Goal: Information Seeking & Learning: Learn about a topic

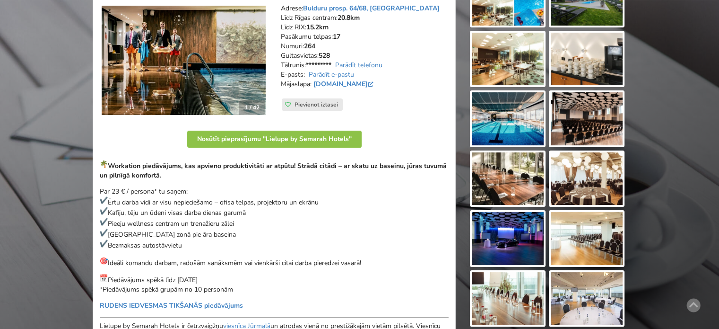
scroll to position [236, 0]
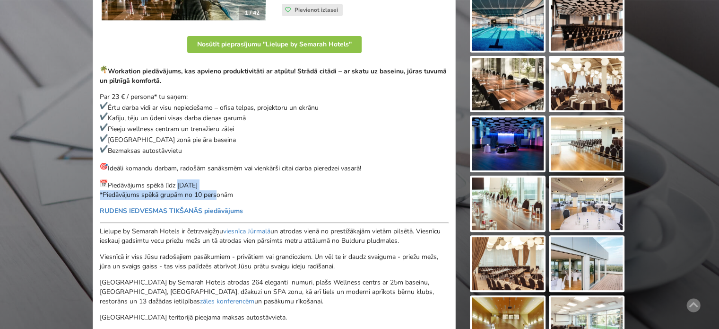
drag, startPoint x: 186, startPoint y: 187, endPoint x: 221, endPoint y: 191, distance: 35.3
click at [214, 191] on p "Piedāvājums spēkā līdz 31.08.2025 *Piedāvājums spēkā grupām no 10 personām" at bounding box center [274, 189] width 349 height 20
click at [228, 192] on p "Piedāvājums spēkā līdz 31.08.2025 *Piedāvājums spēkā grupām no 10 personām" at bounding box center [274, 189] width 349 height 20
drag, startPoint x: 235, startPoint y: 194, endPoint x: 116, endPoint y: 181, distance: 119.4
click at [122, 181] on p "Piedāvājums spēkā līdz 31.08.2025 *Piedāvājums spēkā grupām no 10 personām" at bounding box center [274, 189] width 349 height 20
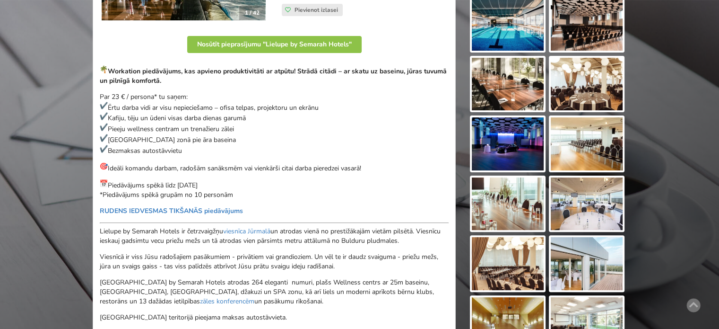
click at [116, 181] on p "Piedāvājums spēkā līdz 31.08.2025 *Piedāvājums spēkā grupām no 10 personām" at bounding box center [274, 189] width 349 height 20
drag, startPoint x: 133, startPoint y: 185, endPoint x: 185, endPoint y: 189, distance: 52.2
click at [183, 188] on p "Piedāvājums spēkā līdz 31.08.2025 *Piedāvājums spēkā grupām no 10 personām" at bounding box center [274, 189] width 349 height 20
click at [185, 189] on p "Piedāvājums spēkā līdz 31.08.2025 *Piedāvājums spēkā grupām no 10 personām" at bounding box center [274, 189] width 349 height 20
drag, startPoint x: 227, startPoint y: 192, endPoint x: 132, endPoint y: 185, distance: 95.8
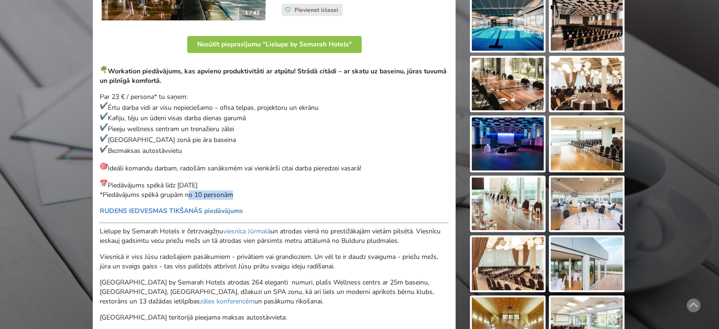
click at [148, 185] on p "Piedāvājums spēkā līdz 31.08.2025 *Piedāvājums spēkā grupām no 10 personām" at bounding box center [274, 189] width 349 height 20
click at [131, 185] on p "Piedāvājums spēkā līdz 31.08.2025 *Piedāvājums spēkā grupām no 10 personām" at bounding box center [274, 189] width 349 height 20
drag, startPoint x: 196, startPoint y: 168, endPoint x: 321, endPoint y: 164, distance: 125.4
click at [311, 165] on p "Ideāli komandu darbam, radošām sanāksmēm vai vienkārši citai darba pieredzei va…" at bounding box center [274, 167] width 349 height 11
click at [321, 164] on p "Ideāli komandu darbam, radošām sanāksmēm vai vienkārši citai darba pieredzei va…" at bounding box center [274, 167] width 349 height 11
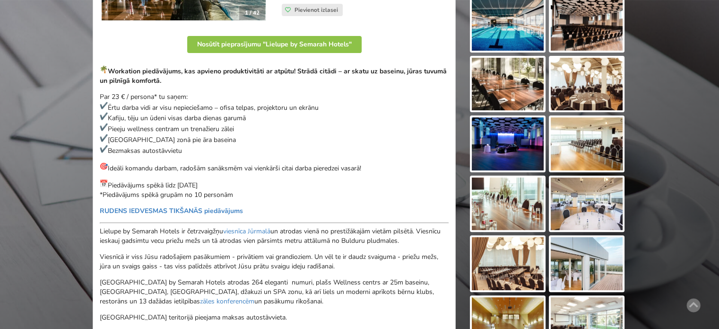
drag, startPoint x: 374, startPoint y: 166, endPoint x: 112, endPoint y: 170, distance: 262.0
click at [115, 170] on p "Ideāli komandu darbam, radošām sanāksmēm vai vienkārši citai darba pieredzei va…" at bounding box center [274, 167] width 349 height 11
click at [108, 168] on p "Ideāli komandu darbam, radošām sanāksmēm vai vienkārši citai darba pieredzei va…" at bounding box center [274, 167] width 349 height 11
click at [220, 166] on p "Ideāli komandu darbam, radošām sanāksmēm vai vienkārši citai darba pieredzei va…" at bounding box center [274, 167] width 349 height 11
click at [237, 166] on p "Ideāli komandu darbam, radošām sanāksmēm vai vienkārši citai darba pieredzei va…" at bounding box center [274, 167] width 349 height 11
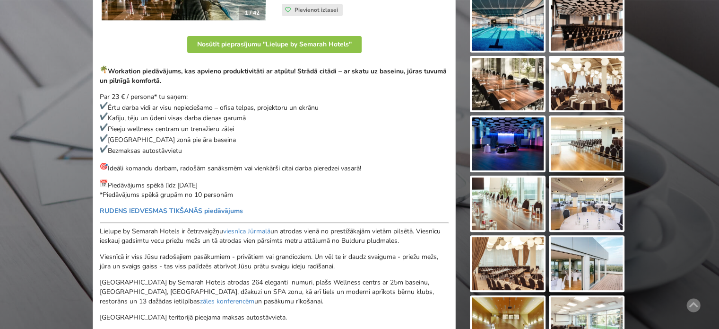
scroll to position [142, 0]
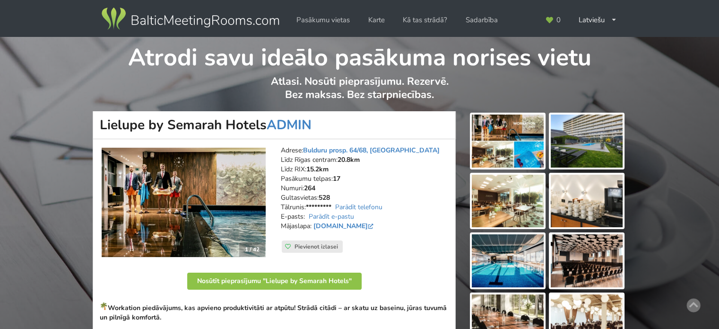
click at [224, 17] on img at bounding box center [190, 19] width 181 height 26
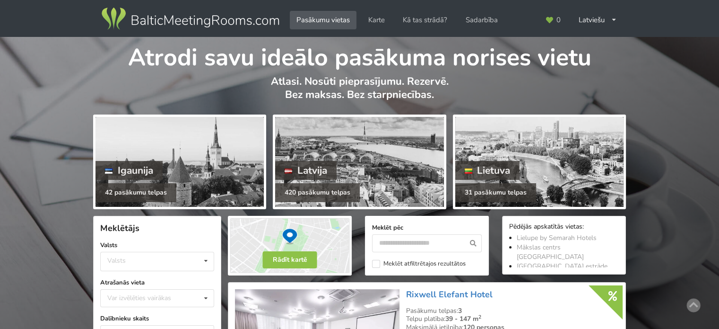
click at [150, 20] on img at bounding box center [190, 19] width 181 height 26
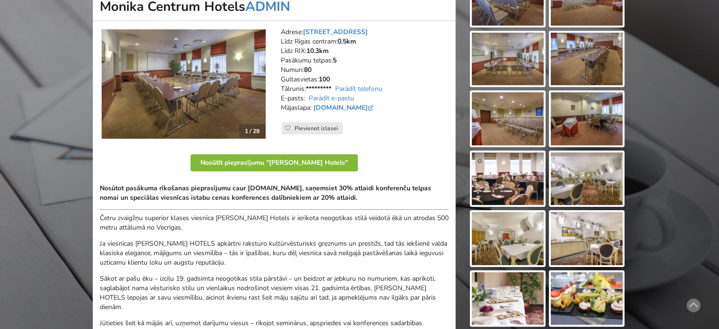
scroll to position [189, 0]
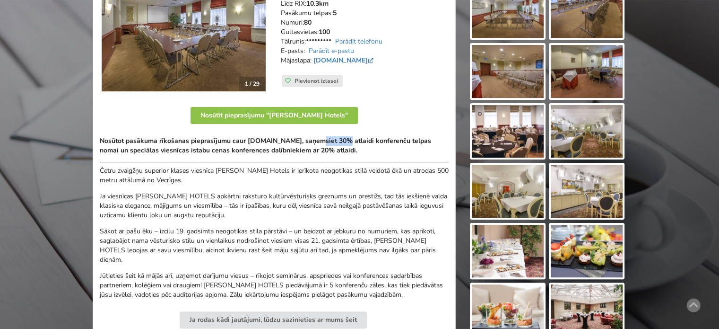
drag, startPoint x: 316, startPoint y: 140, endPoint x: 401, endPoint y: 148, distance: 85.6
click at [386, 146] on p "Nosūtot pasākuma rīkošanas pieprasījumu caur [DOMAIN_NAME], saņemsiet 30% atlai…" at bounding box center [274, 145] width 349 height 19
click at [401, 148] on p "Nosūtot pasākuma rīkošanas pieprasījumu caur [DOMAIN_NAME], saņemsiet 30% atlai…" at bounding box center [274, 145] width 349 height 19
click at [250, 150] on strong "Nosūtot pasākuma rīkošanas pieprasījumu caur [DOMAIN_NAME], saņemsiet 30% atlai…" at bounding box center [266, 145] width 332 height 18
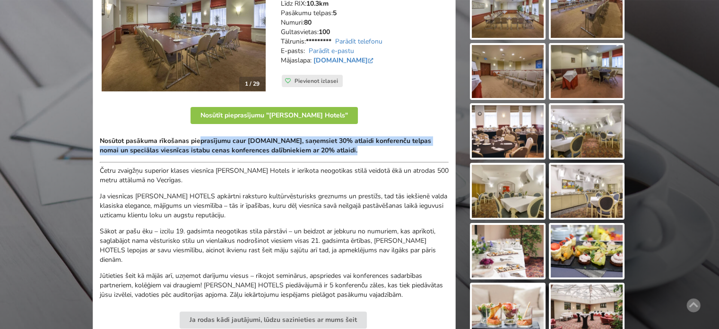
drag, startPoint x: 199, startPoint y: 144, endPoint x: 284, endPoint y: 160, distance: 86.3
click at [284, 160] on div "Nosūtot pasākuma rīkošanas pieprasījumu caur BalticMeetingRooms.com, saņemsiet …" at bounding box center [274, 217] width 349 height 163
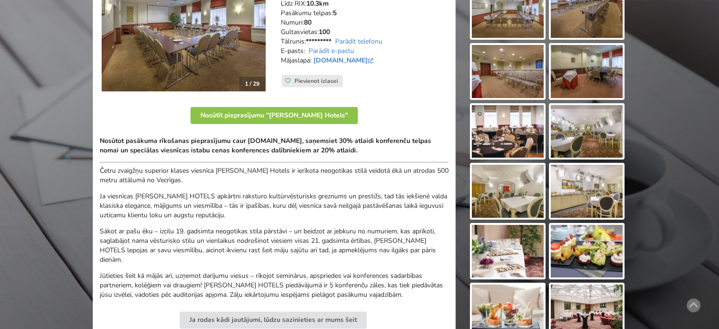
click at [294, 177] on p "Četru zvaigžņu superior klases viesnīca [PERSON_NAME] Hotels ir ierīkota neogot…" at bounding box center [274, 175] width 349 height 19
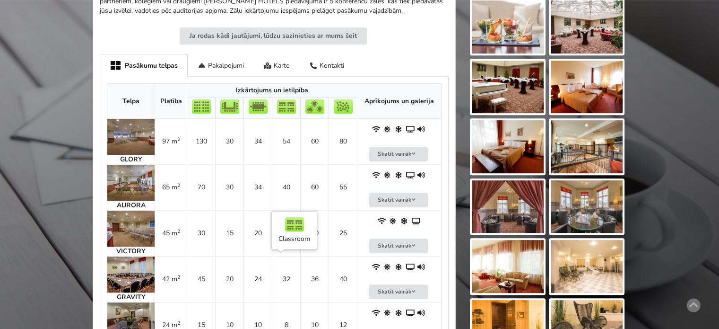
scroll to position [520, 0]
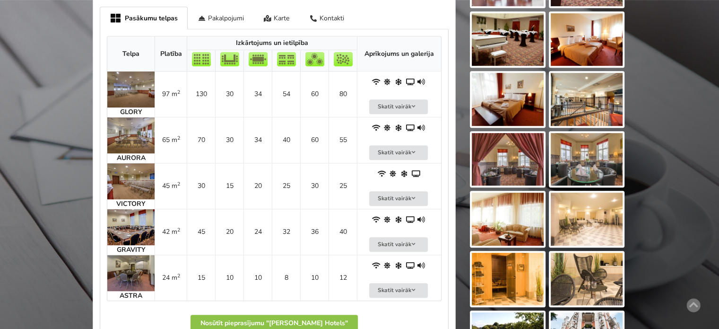
click at [128, 264] on img at bounding box center [130, 273] width 47 height 36
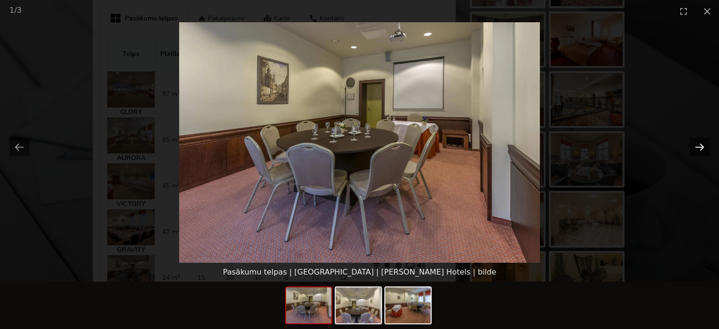
click at [699, 149] on button "Next slide" at bounding box center [700, 147] width 20 height 18
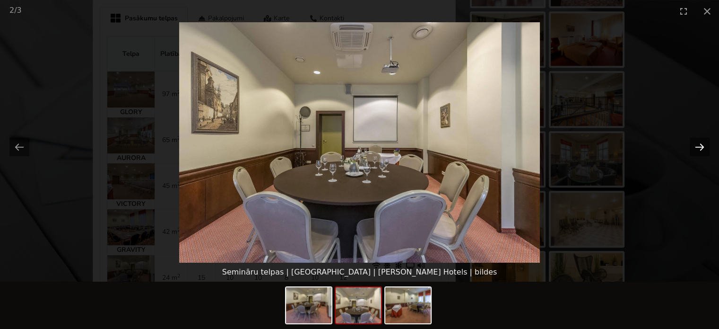
click at [699, 149] on button "Next slide" at bounding box center [700, 147] width 20 height 18
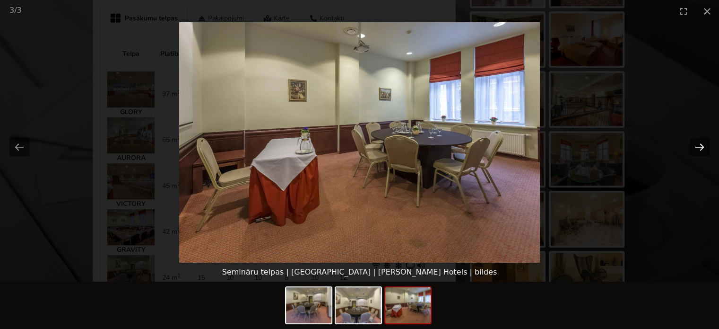
click at [699, 149] on button "Next slide" at bounding box center [700, 147] width 20 height 18
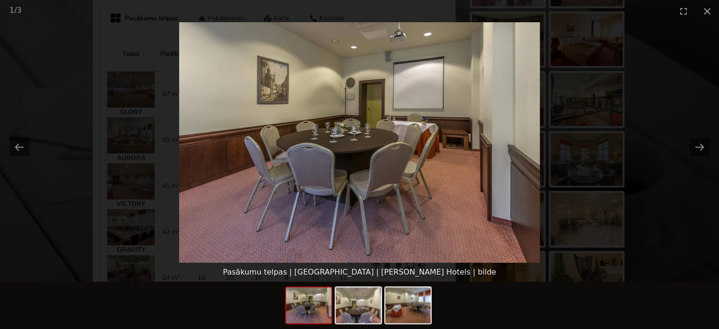
click at [705, 221] on picture at bounding box center [359, 142] width 719 height 240
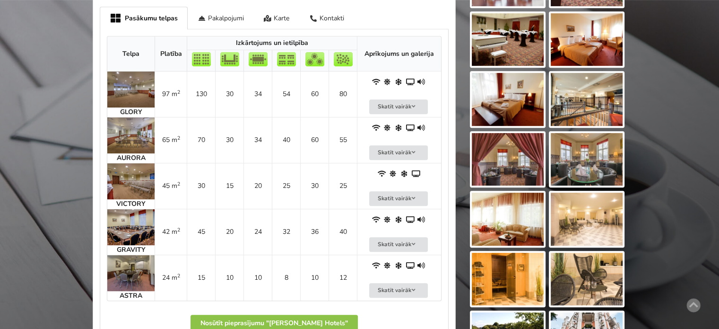
click at [137, 274] on img at bounding box center [130, 273] width 47 height 36
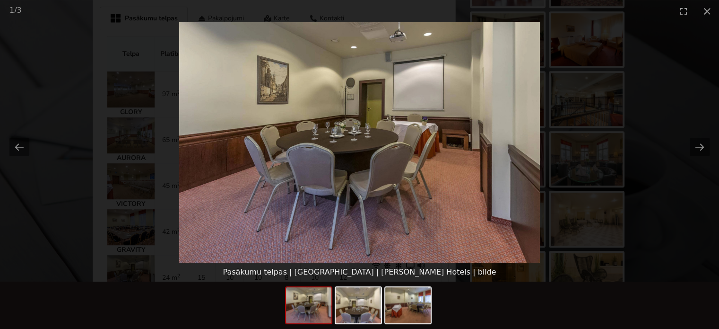
click at [676, 223] on picture at bounding box center [359, 142] width 719 height 240
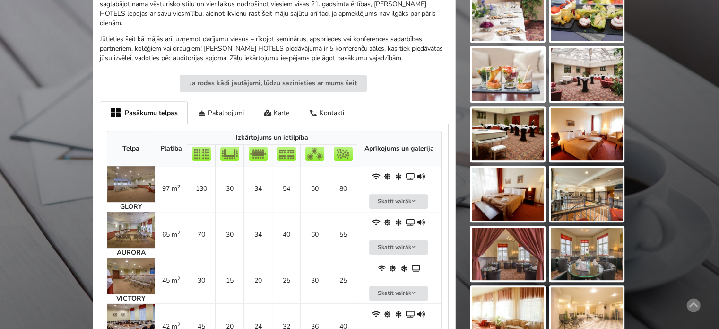
scroll to position [378, 0]
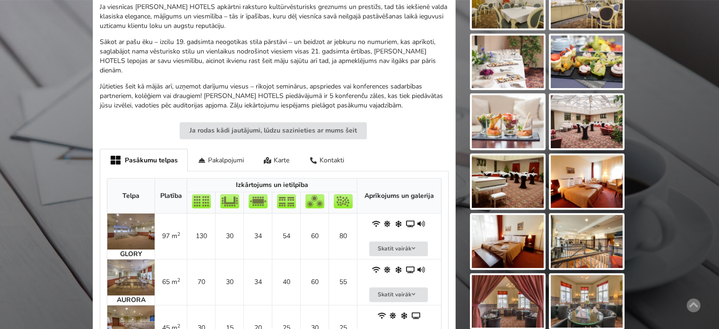
click at [509, 182] on img at bounding box center [508, 181] width 72 height 53
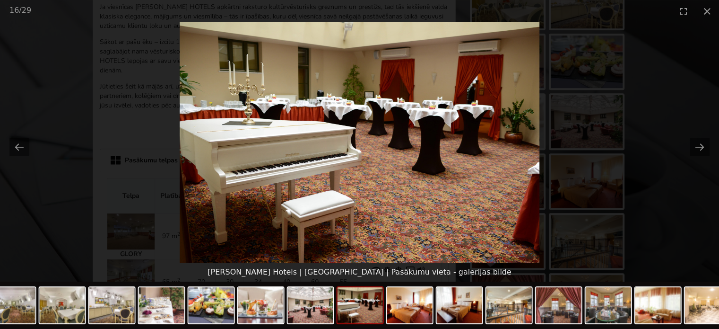
scroll to position [0, 0]
click at [660, 189] on picture at bounding box center [359, 142] width 719 height 240
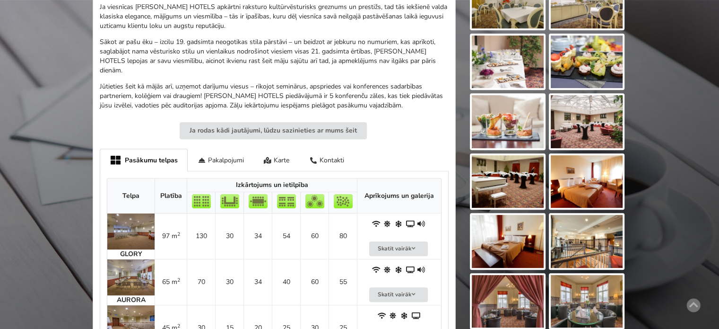
click at [609, 118] on img at bounding box center [587, 121] width 72 height 53
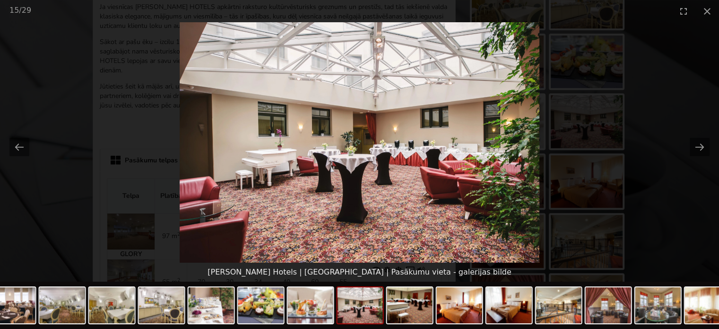
click at [657, 183] on picture at bounding box center [359, 142] width 719 height 240
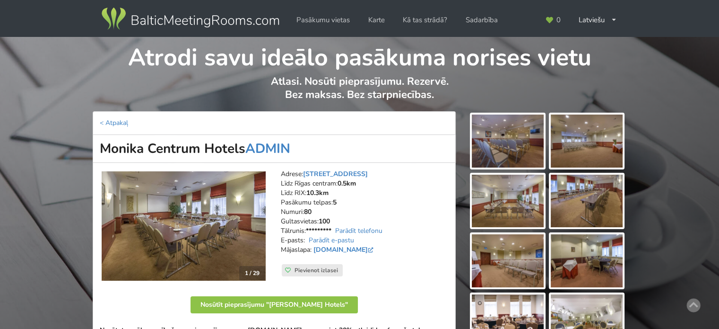
click at [508, 139] on img at bounding box center [508, 140] width 72 height 53
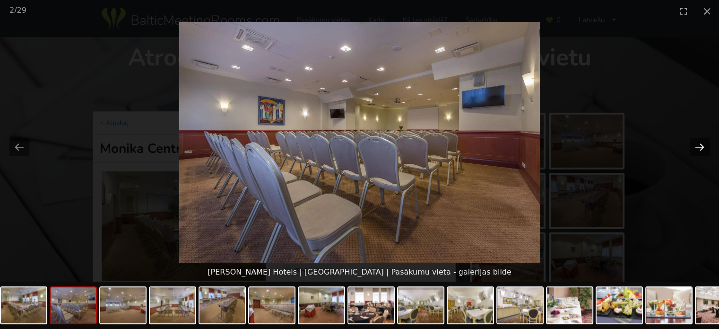
click at [695, 143] on button "Next slide" at bounding box center [700, 147] width 20 height 18
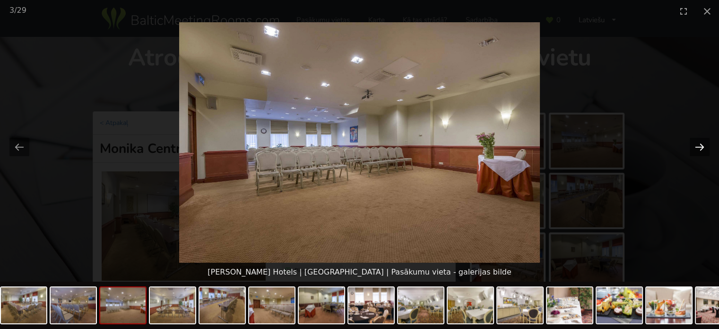
click at [695, 143] on button "Next slide" at bounding box center [700, 147] width 20 height 18
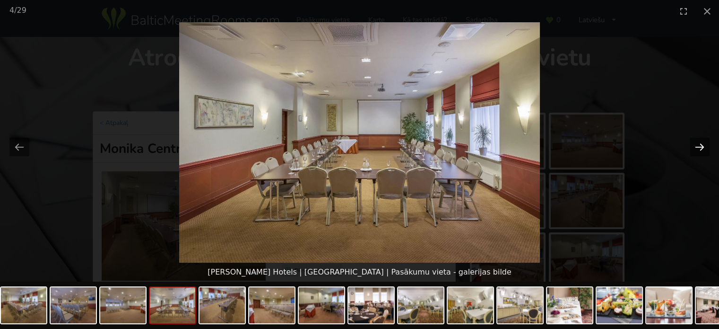
click at [695, 143] on button "Next slide" at bounding box center [700, 147] width 20 height 18
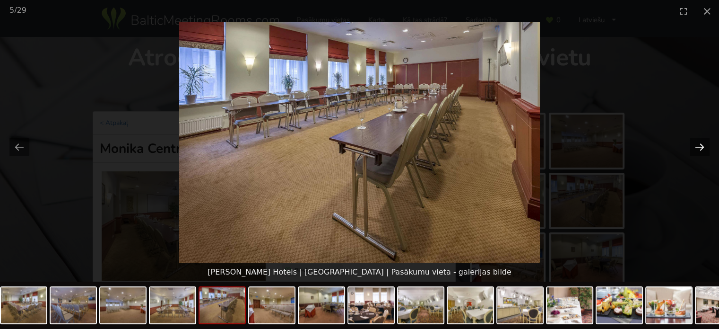
click at [695, 143] on button "Next slide" at bounding box center [700, 147] width 20 height 18
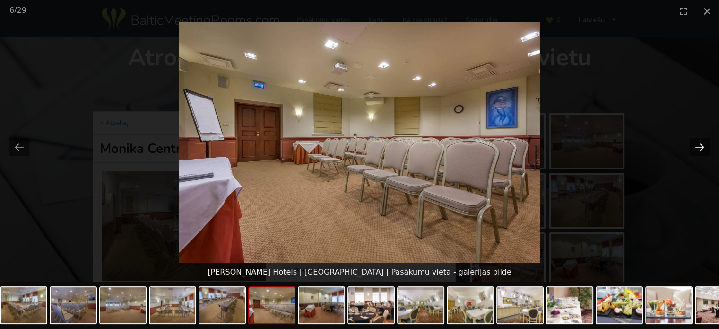
click at [695, 143] on button "Next slide" at bounding box center [700, 147] width 20 height 18
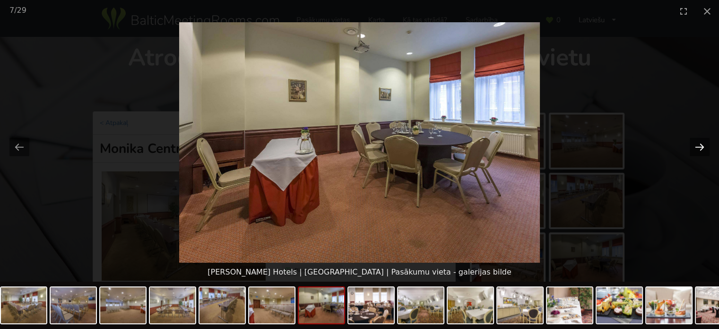
click at [695, 143] on button "Next slide" at bounding box center [700, 147] width 20 height 18
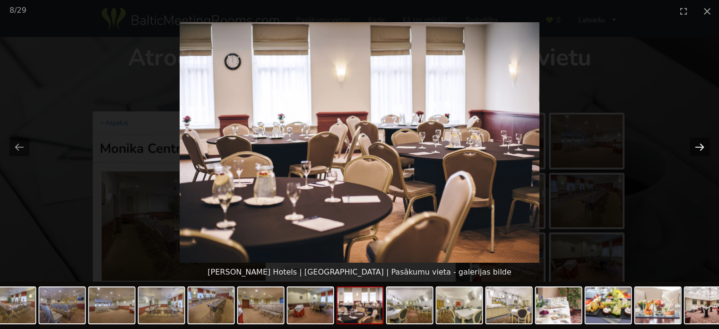
click at [695, 143] on button "Next slide" at bounding box center [700, 147] width 20 height 18
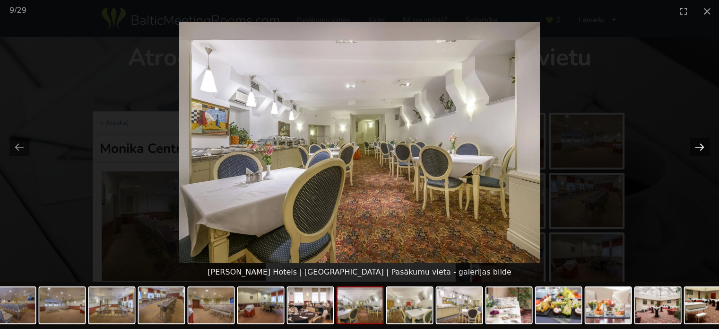
click at [695, 143] on button "Next slide" at bounding box center [700, 147] width 20 height 18
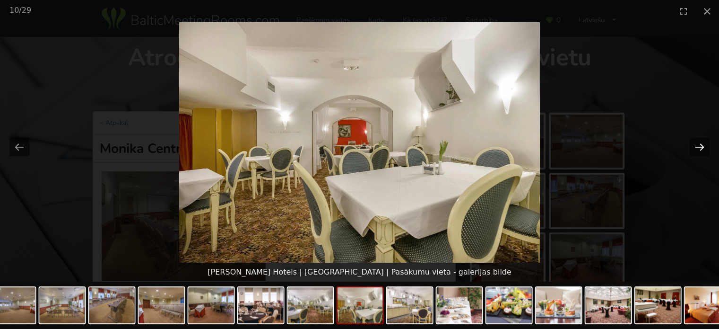
click at [695, 143] on button "Next slide" at bounding box center [700, 147] width 20 height 18
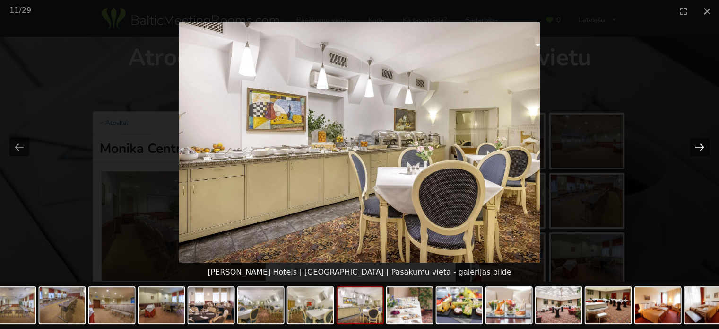
click at [695, 143] on button "Next slide" at bounding box center [700, 147] width 20 height 18
click at [705, 9] on button "Close gallery" at bounding box center [708, 11] width 24 height 22
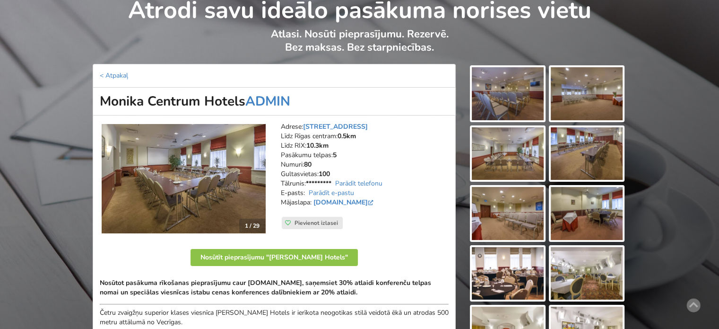
scroll to position [189, 0]
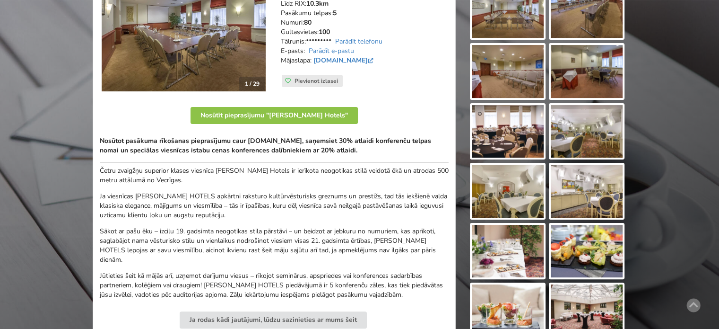
drag, startPoint x: 98, startPoint y: 136, endPoint x: 444, endPoint y: 295, distance: 380.3
click at [444, 295] on div "1 / 29 Adrese: Elizabetes iela 21, Rīga Līdz Rīgas centram: 0.5km Līdz RIX: 10.…" at bounding box center [274, 332] width 363 height 716
copy div "Nosūtot pasākuma rīkošanas pieprasījumu caur BalticMeetingRooms.com, saņemsiet …"
click at [170, 177] on p "Četru zvaigžņu superior klases viesnīca [PERSON_NAME] Hotels ir ierīkota neogot…" at bounding box center [274, 175] width 349 height 19
drag, startPoint x: 234, startPoint y: 165, endPoint x: 373, endPoint y: 168, distance: 139.1
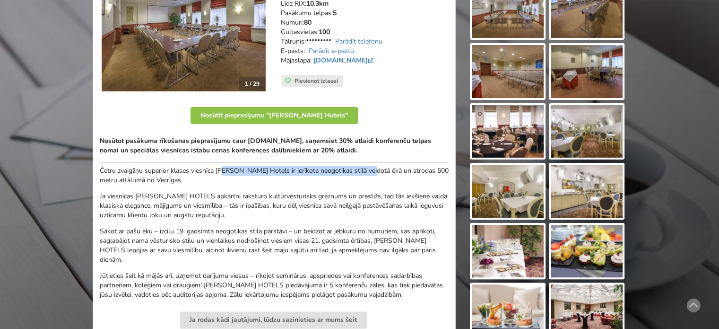
click at [372, 168] on div "Nosūtot pasākuma rīkošanas pieprasījumu caur BalticMeetingRooms.com, saņemsiet …" at bounding box center [274, 217] width 349 height 163
click at [402, 169] on p "Četru zvaigžņu superior klases viesnīca [PERSON_NAME] Hotels ir ierīkota neogot…" at bounding box center [274, 175] width 349 height 19
drag, startPoint x: 304, startPoint y: 172, endPoint x: 403, endPoint y: 169, distance: 98.9
click at [399, 169] on p "Četru zvaigžņu superior klases viesnīca [PERSON_NAME] Hotels ir ierīkota neogot…" at bounding box center [274, 175] width 349 height 19
click at [404, 169] on p "Četru zvaigžņu superior klases viesnīca [PERSON_NAME] Hotels ir ierīkota neogot…" at bounding box center [274, 175] width 349 height 19
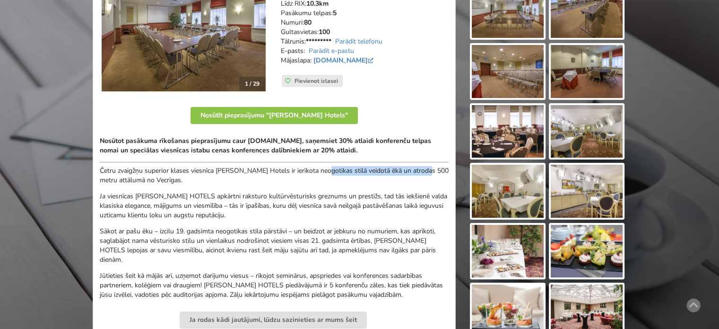
drag, startPoint x: 425, startPoint y: 172, endPoint x: 431, endPoint y: 174, distance: 6.3
click at [426, 172] on p "Četru zvaigžņu superior klases viesnīca [PERSON_NAME] Hotels ir ierīkota neogot…" at bounding box center [274, 175] width 349 height 19
click at [431, 174] on p "Četru zvaigžņu superior klases viesnīca [PERSON_NAME] Hotels ir ierīkota neogot…" at bounding box center [274, 175] width 349 height 19
drag, startPoint x: 114, startPoint y: 171, endPoint x: 158, endPoint y: 174, distance: 45.0
click at [150, 173] on p "Četru zvaigžņu superior klases viesnīca [PERSON_NAME] Hotels ir ierīkota neogot…" at bounding box center [274, 175] width 349 height 19
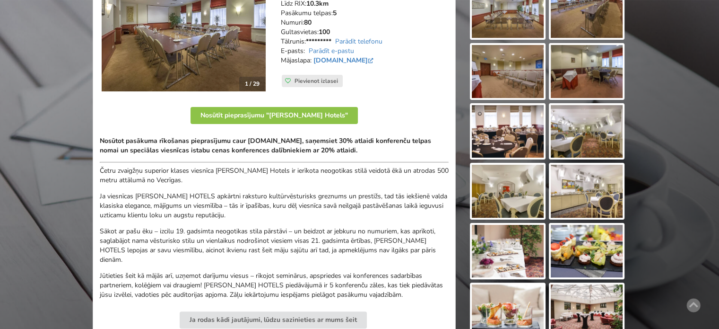
click at [158, 174] on p "Četru zvaigžņu superior klases viesnīca [PERSON_NAME] Hotels ir ierīkota neogot…" at bounding box center [274, 175] width 349 height 19
drag, startPoint x: 177, startPoint y: 179, endPoint x: 96, endPoint y: 172, distance: 81.2
click at [101, 174] on p "Četru zvaigžņu superior klases viesnīca [PERSON_NAME] Hotels ir ierīkota neogot…" at bounding box center [274, 175] width 349 height 19
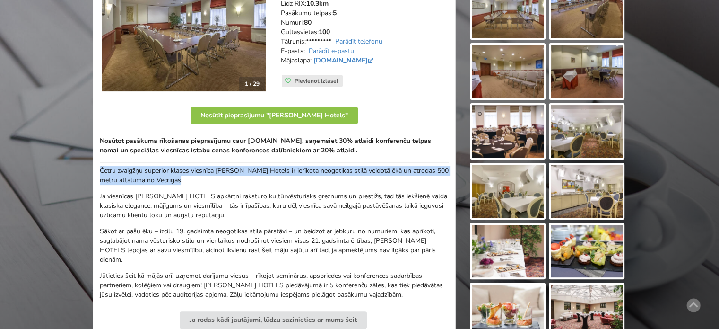
click at [96, 172] on div "1 / 29 Adrese: Elizabetes iela 21, Rīga Līdz Rīgas centram: 0.5km Līdz RIX: 10.…" at bounding box center [274, 332] width 363 height 716
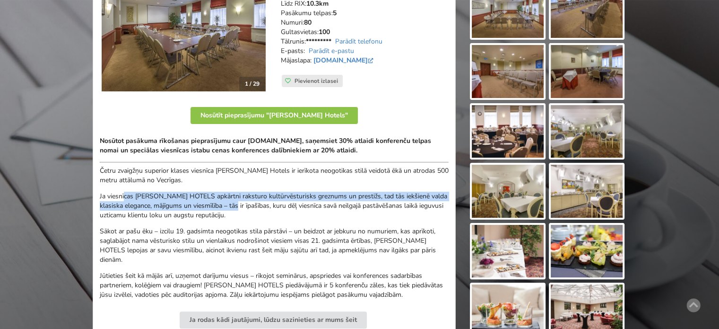
drag, startPoint x: 131, startPoint y: 194, endPoint x: 279, endPoint y: 210, distance: 149.4
click at [275, 210] on p "Ja viesnīcas MONIKA CENTRUM HOTELS apkārtni raksturo kultūrvēsturisks greznums …" at bounding box center [274, 206] width 349 height 28
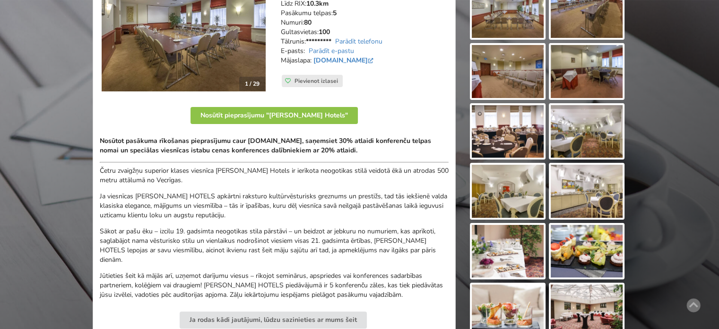
click at [309, 213] on p "Ja viesnīcas MONIKA CENTRUM HOTELS apkārtni raksturo kultūrvēsturisks greznums …" at bounding box center [274, 206] width 349 height 28
click at [222, 206] on p "Ja viesnīcas MONIKA CENTRUM HOTELS apkārtni raksturo kultūrvēsturisks greznums …" at bounding box center [274, 206] width 349 height 28
click at [186, 200] on p "Ja viesnīcas MONIKA CENTRUM HOTELS apkārtni raksturo kultūrvēsturisks greznums …" at bounding box center [274, 206] width 349 height 28
drag, startPoint x: 190, startPoint y: 193, endPoint x: 282, endPoint y: 206, distance: 93.1
click at [272, 203] on p "Ja viesnīcas MONIKA CENTRUM HOTELS apkārtni raksturo kultūrvēsturisks greznums …" at bounding box center [274, 206] width 349 height 28
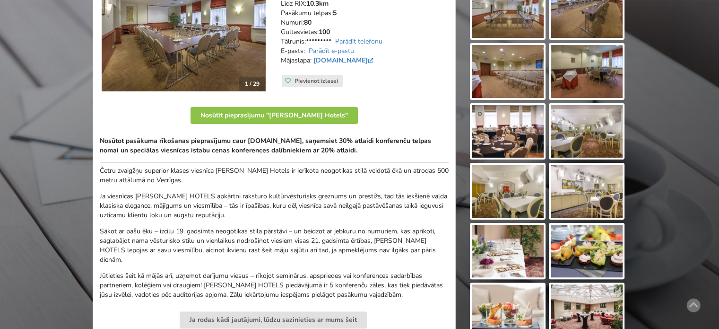
click at [287, 207] on p "Ja viesnīcas MONIKA CENTRUM HOTELS apkārtni raksturo kultūrvēsturisks greznums …" at bounding box center [274, 206] width 349 height 28
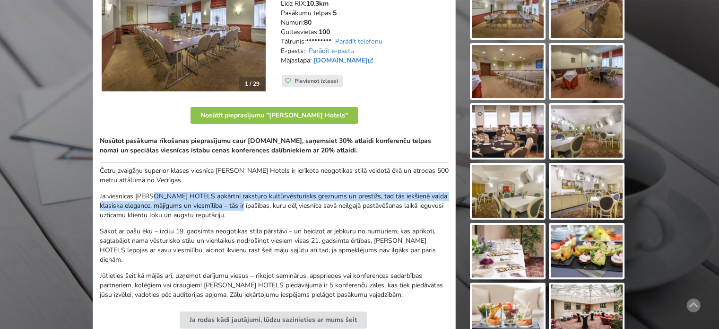
drag, startPoint x: 165, startPoint y: 193, endPoint x: 295, endPoint y: 209, distance: 131.0
click at [289, 208] on p "Ja viesnīcas MONIKA CENTRUM HOTELS apkārtni raksturo kultūrvēsturisks greznums …" at bounding box center [274, 206] width 349 height 28
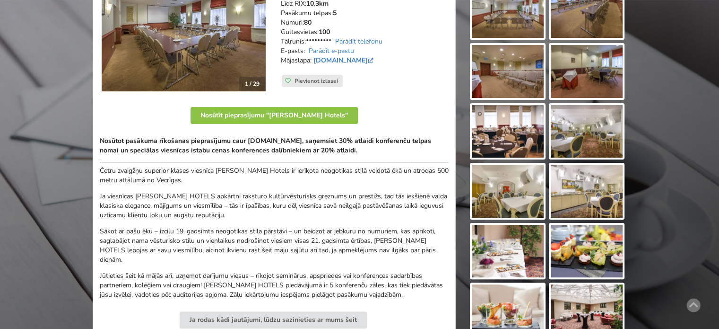
click at [295, 209] on p "Ja viesnīcas MONIKA CENTRUM HOTELS apkārtni raksturo kultūrvēsturisks greznums …" at bounding box center [274, 206] width 349 height 28
drag, startPoint x: 193, startPoint y: 204, endPoint x: 121, endPoint y: 194, distance: 73.4
click at [121, 194] on p "Ja viesnīcas MONIKA CENTRUM HOTELS apkārtni raksturo kultūrvēsturisks greznums …" at bounding box center [274, 206] width 349 height 28
click at [115, 194] on p "Ja viesnīcas MONIKA CENTRUM HOTELS apkārtni raksturo kultūrvēsturisks greznums …" at bounding box center [274, 206] width 349 height 28
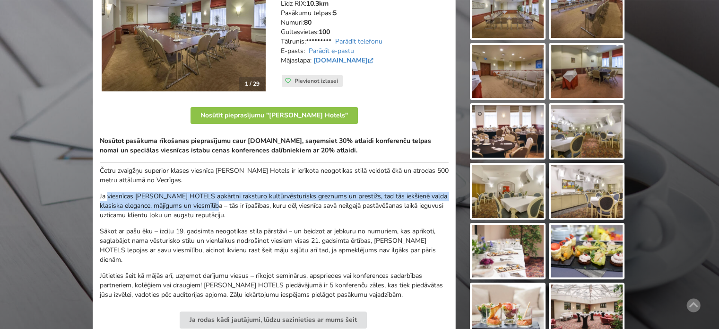
drag, startPoint x: 107, startPoint y: 192, endPoint x: 254, endPoint y: 213, distance: 148.0
click at [240, 210] on p "Ja viesnīcas MONIKA CENTRUM HOTELS apkārtni raksturo kultūrvēsturisks greznums …" at bounding box center [274, 206] width 349 height 28
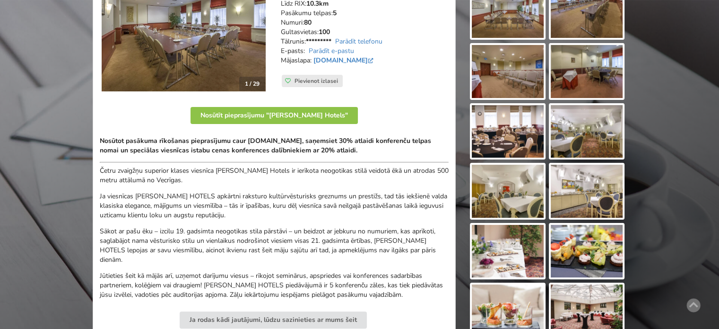
click at [257, 213] on p "Ja viesnīcas MONIKA CENTRUM HOTELS apkārtni raksturo kultūrvēsturisks greznums …" at bounding box center [274, 206] width 349 height 28
drag, startPoint x: 125, startPoint y: 225, endPoint x: 361, endPoint y: 255, distance: 238.3
click at [361, 255] on p "Sākot ar pašu ēku – izcilu 19. gadsimta neogotikas stila pārstāvi – un beidzot …" at bounding box center [274, 246] width 349 height 38
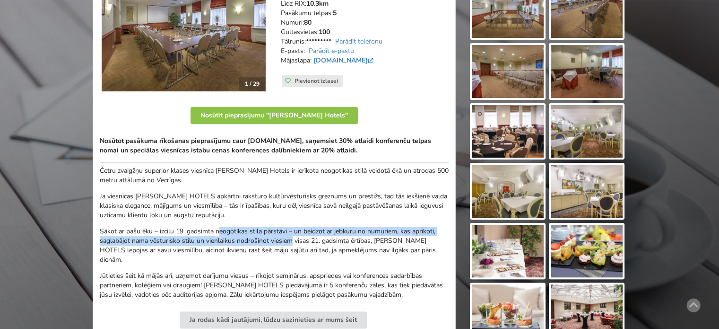
drag, startPoint x: 293, startPoint y: 242, endPoint x: 298, endPoint y: 247, distance: 7.7
click at [296, 245] on p "Sākot ar pašu ēku – izcilu 19. gadsimta neogotikas stila pārstāvi – un beidzot …" at bounding box center [274, 246] width 349 height 38
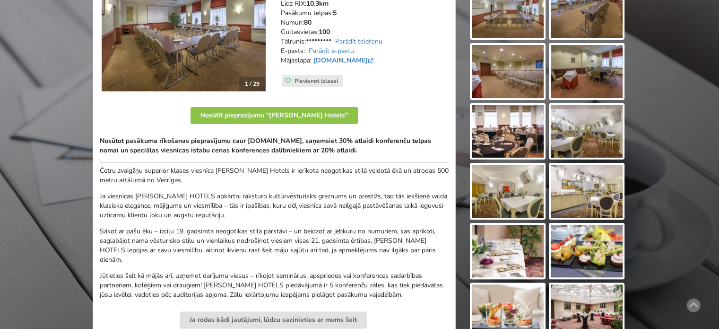
click at [300, 249] on p "Sākot ar pašu ēku – izcilu 19. gadsimta neogotikas stila pārstāvi – un beidzot …" at bounding box center [274, 246] width 349 height 38
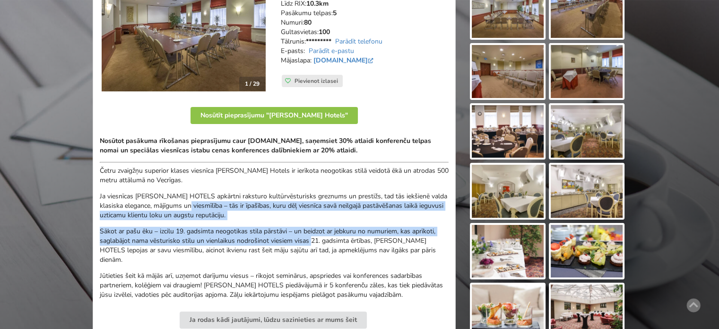
drag, startPoint x: 212, startPoint y: 204, endPoint x: 317, endPoint y: 245, distance: 112.9
click at [314, 243] on div "Nosūtot pasākuma rīkošanas pieprasījumu caur BalticMeetingRooms.com, saņemsiet …" at bounding box center [274, 217] width 349 height 163
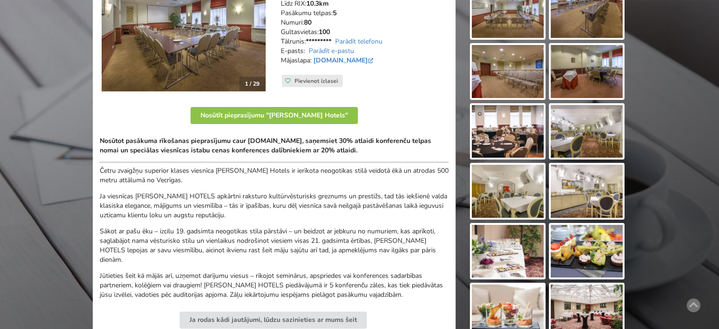
click at [317, 245] on p "Sākot ar pašu ēku – izcilu 19. gadsimta neogotikas stila pārstāvi – un beidzot …" at bounding box center [274, 246] width 349 height 38
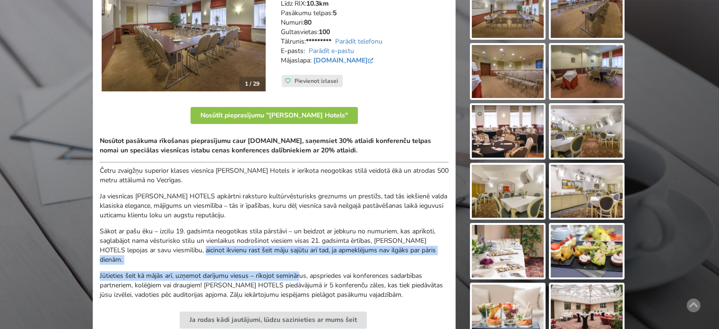
drag, startPoint x: 203, startPoint y: 245, endPoint x: 185, endPoint y: 242, distance: 18.4
click at [193, 243] on div "Nosūtot pasākuma rīkošanas pieprasījumu caur BalticMeetingRooms.com, saņemsiet …" at bounding box center [274, 217] width 349 height 163
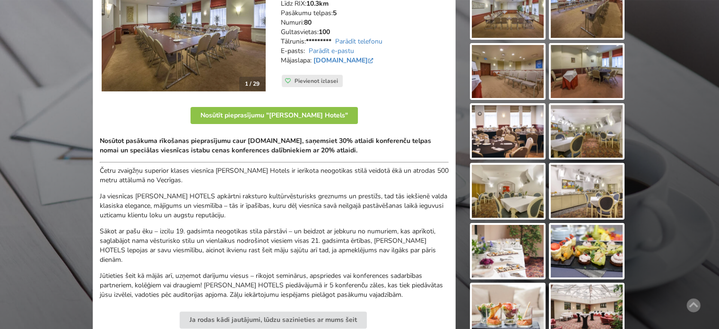
click at [153, 236] on p "Sākot ar pašu ēku – izcilu 19. gadsimta neogotikas stila pārstāvi – un beidzot …" at bounding box center [274, 246] width 349 height 38
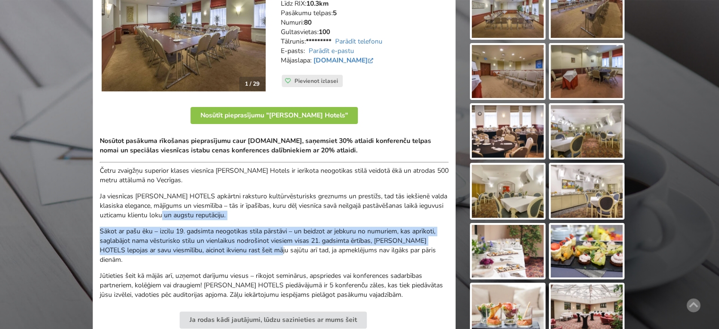
drag, startPoint x: 236, startPoint y: 229, endPoint x: 365, endPoint y: 272, distance: 135.6
click at [333, 265] on div "Nosūtot pasākuma rīkošanas pieprasījumu caur BalticMeetingRooms.com, saņemsiet …" at bounding box center [274, 217] width 349 height 163
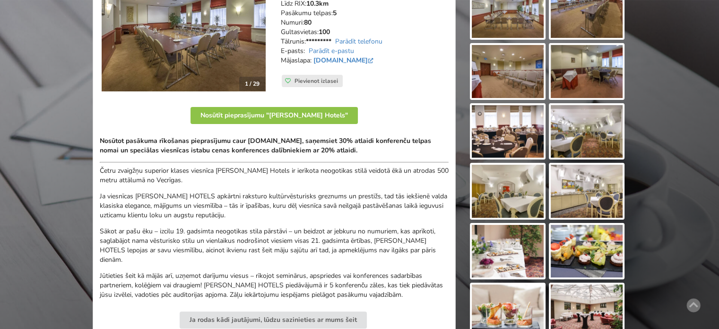
click at [377, 274] on p "Jūtieties šeit kā mājās arī, uzņemot darījumu viesus – rīkojot seminārus, apspr…" at bounding box center [274, 285] width 349 height 28
drag, startPoint x: 318, startPoint y: 283, endPoint x: 220, endPoint y: 264, distance: 99.6
click at [239, 268] on div "Nosūtot pasākuma rīkošanas pieprasījumu caur BalticMeetingRooms.com, saņemsiet …" at bounding box center [274, 217] width 349 height 163
drag, startPoint x: 220, startPoint y: 264, endPoint x: 191, endPoint y: 239, distance: 38.9
click at [220, 264] on div "Nosūtot pasākuma rīkošanas pieprasījumu caur BalticMeetingRooms.com, saņemsiet …" at bounding box center [274, 217] width 349 height 163
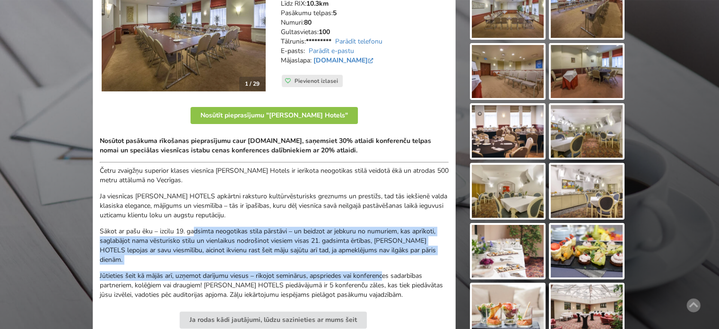
drag, startPoint x: 239, startPoint y: 237, endPoint x: 412, endPoint y: 283, distance: 179.6
click at [403, 282] on div "Nosūtot pasākuma rīkošanas pieprasījumu caur BalticMeetingRooms.com, saņemsiet …" at bounding box center [274, 217] width 349 height 163
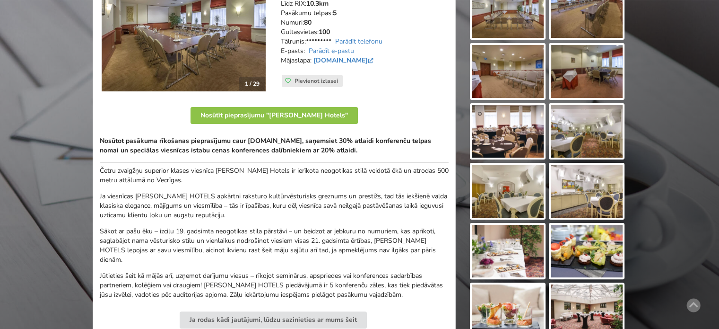
click at [412, 283] on p "Jūtieties šeit kā mājās arī, uzņemot darījumu viesus – rīkojot seminārus, apspr…" at bounding box center [274, 285] width 349 height 28
drag, startPoint x: 424, startPoint y: 287, endPoint x: 250, endPoint y: 274, distance: 174.5
click at [271, 277] on p "Jūtieties šeit kā mājās arī, uzņemot darījumu viesus – rīkojot seminārus, apspr…" at bounding box center [274, 285] width 349 height 28
click at [223, 268] on div "Nosūtot pasākuma rīkošanas pieprasījumu caur BalticMeetingRooms.com, saņemsiet …" at bounding box center [274, 217] width 349 height 163
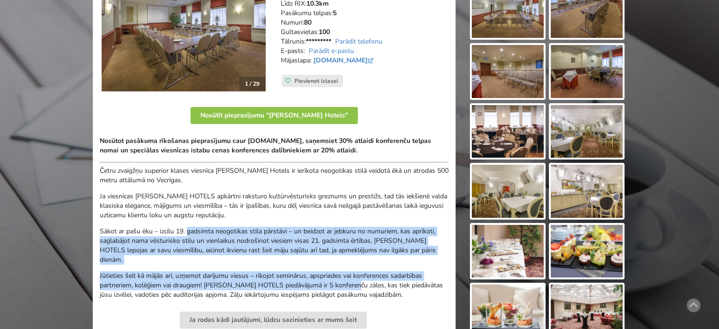
drag, startPoint x: 251, startPoint y: 242, endPoint x: 375, endPoint y: 283, distance: 130.3
click at [375, 283] on div "Nosūtot pasākuma rīkošanas pieprasījumu caur BalticMeetingRooms.com, saņemsiet …" at bounding box center [274, 217] width 349 height 163
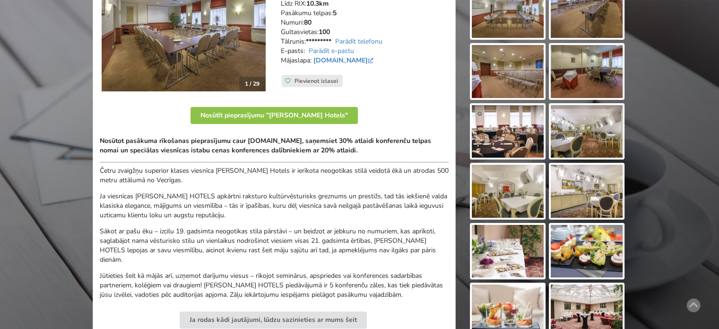
click at [395, 293] on p "Jūtieties šeit kā mājās arī, uzņemot darījumu viesus – rīkojot seminārus, apspr…" at bounding box center [274, 285] width 349 height 28
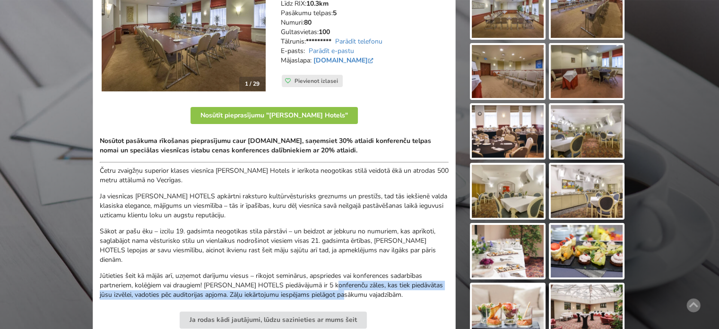
drag, startPoint x: 361, startPoint y: 291, endPoint x: 272, endPoint y: 269, distance: 91.5
click at [288, 273] on p "Jūtieties šeit kā mājās arī, uzņemot darījumu viesus – rīkojot seminārus, apspr…" at bounding box center [274, 285] width 349 height 28
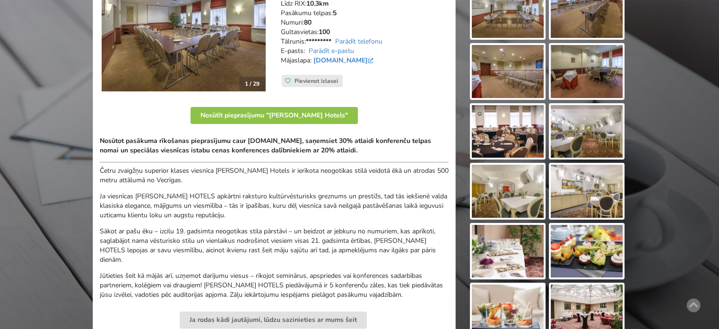
click at [264, 267] on div "Nosūtot pasākuma rīkošanas pieprasījumu caur BalticMeetingRooms.com, saņemsiet …" at bounding box center [274, 217] width 349 height 163
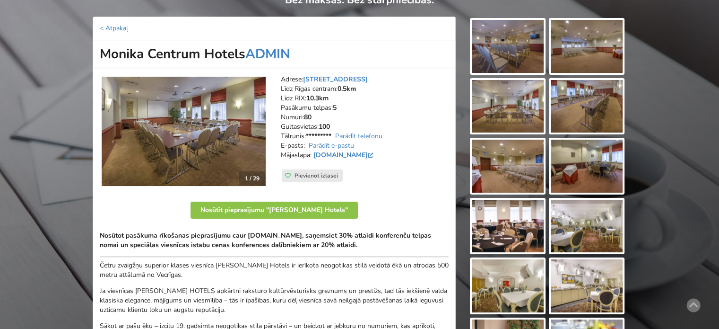
scroll to position [142, 0]
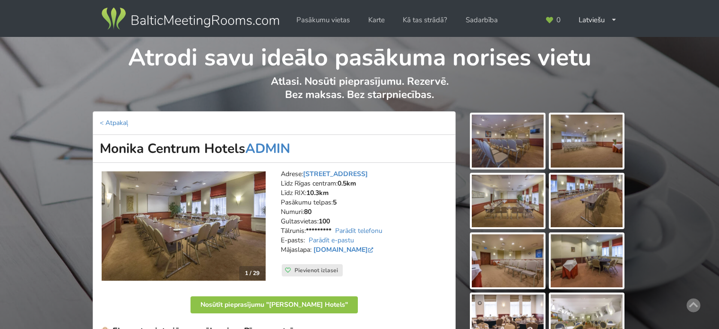
scroll to position [135, 0]
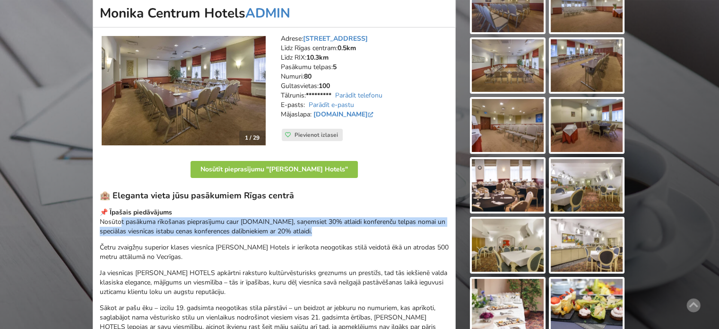
drag, startPoint x: 153, startPoint y: 221, endPoint x: 348, endPoint y: 230, distance: 195.5
click at [339, 228] on p "📌 Īpašais piedāvājums Nosūtot pasākuma rīkošanas pieprasījumu caur BalticMeetin…" at bounding box center [274, 222] width 349 height 28
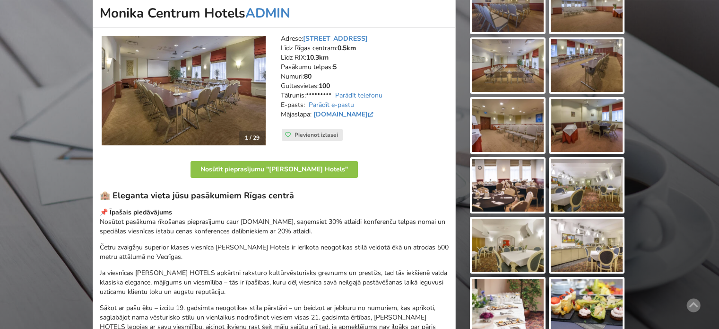
click at [349, 230] on p "📌 Īpašais piedāvājums Nosūtot pasākuma rīkošanas pieprasījumu caur BalticMeetin…" at bounding box center [274, 222] width 349 height 28
drag, startPoint x: 176, startPoint y: 194, endPoint x: 291, endPoint y: 199, distance: 115.0
click at [251, 195] on h3 "🏨 Eleganta vieta jūsu pasākumiem Rīgas centrā" at bounding box center [274, 195] width 349 height 11
click at [292, 199] on h3 "🏨 Eleganta vieta jūsu pasākumiem Rīgas centrā" at bounding box center [274, 195] width 349 height 11
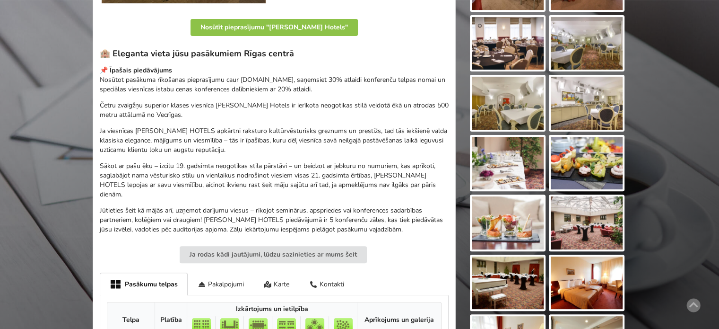
scroll to position [88, 0]
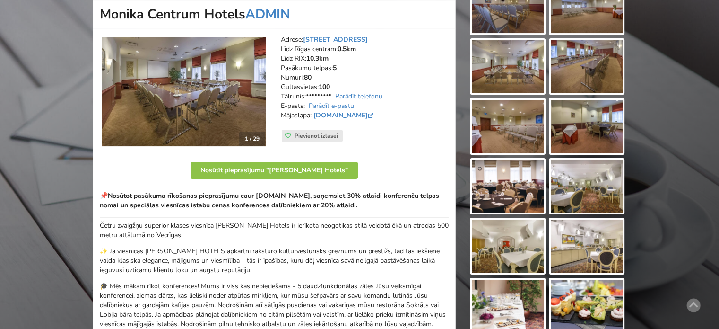
scroll to position [182, 0]
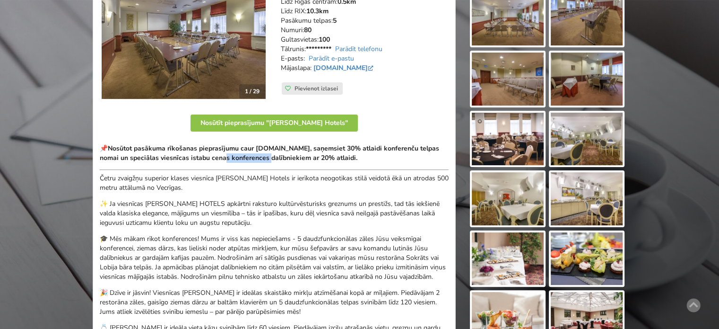
drag, startPoint x: 218, startPoint y: 155, endPoint x: 325, endPoint y: 156, distance: 107.4
click at [312, 156] on strong "Nosūtot pasākuma rīkošanas pieprasījumu caur [DOMAIN_NAME], saņemsiet 30% atlai…" at bounding box center [270, 153] width 340 height 18
click at [326, 155] on strong "Nosūtot pasākuma rīkošanas pieprasījumu caur [DOMAIN_NAME], saņemsiet 30% atlai…" at bounding box center [270, 153] width 340 height 18
drag, startPoint x: 350, startPoint y: 156, endPoint x: 239, endPoint y: 155, distance: 111.1
click at [244, 156] on strong "Nosūtot pasākuma rīkošanas pieprasījumu caur [DOMAIN_NAME], saņemsiet 30% atlai…" at bounding box center [270, 153] width 340 height 18
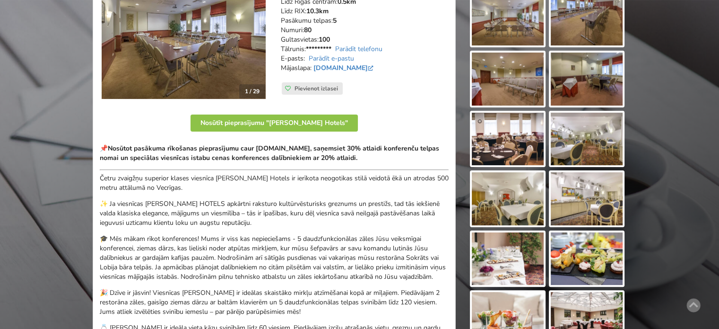
click at [238, 155] on strong "Nosūtot pasākuma rīkošanas pieprasījumu caur [DOMAIN_NAME], saņemsiet 30% atlai…" at bounding box center [270, 153] width 340 height 18
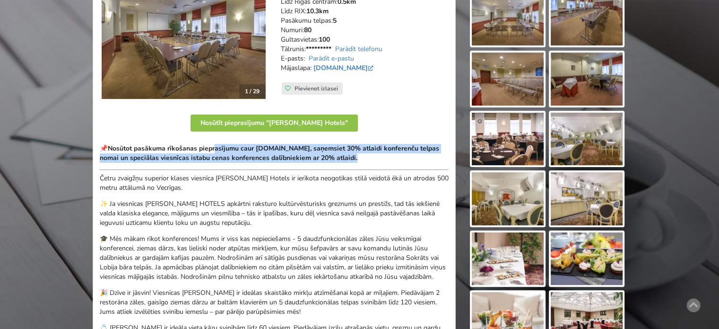
drag, startPoint x: 216, startPoint y: 145, endPoint x: 352, endPoint y: 160, distance: 137.0
click at [352, 160] on strong "Nosūtot pasākuma rīkošanas pieprasījumu caur [DOMAIN_NAME], saņemsiet 30% atlai…" at bounding box center [270, 153] width 340 height 18
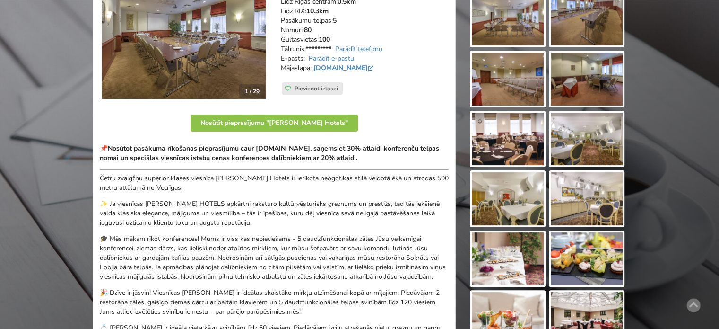
click at [352, 160] on strong "Nosūtot pasākuma rīkošanas pieprasījumu caur [DOMAIN_NAME], saņemsiet 30% atlai…" at bounding box center [270, 153] width 340 height 18
drag, startPoint x: 373, startPoint y: 159, endPoint x: 189, endPoint y: 151, distance: 184.1
click at [191, 151] on strong "Nosūtot pasākuma rīkošanas pieprasījumu caur [DOMAIN_NAME], saņemsiet 30% atlai…" at bounding box center [270, 153] width 340 height 18
click at [189, 151] on strong "Nosūtot pasākuma rīkošanas pieprasījumu caur [DOMAIN_NAME], saņemsiet 30% atlai…" at bounding box center [270, 153] width 340 height 18
drag, startPoint x: 296, startPoint y: 151, endPoint x: 339, endPoint y: 157, distance: 43.8
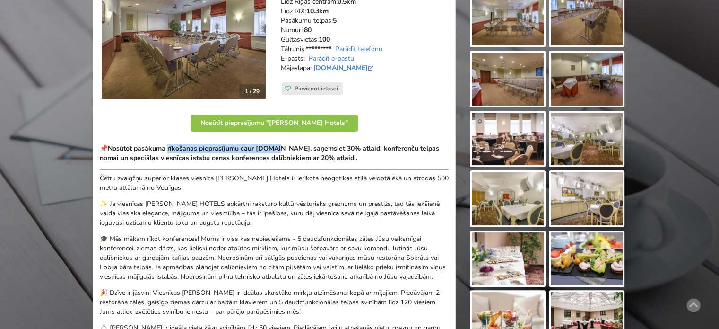
click at [314, 154] on strong "Nosūtot pasākuma rīkošanas pieprasījumu caur [DOMAIN_NAME], saņemsiet 30% atlai…" at bounding box center [270, 153] width 340 height 18
click at [339, 157] on strong "Nosūtot pasākuma rīkošanas pieprasījumu caur [DOMAIN_NAME], saņemsiet 30% atlai…" at bounding box center [270, 153] width 340 height 18
drag, startPoint x: 302, startPoint y: 154, endPoint x: 217, endPoint y: 150, distance: 84.7
click at [223, 151] on strong "Nosūtot pasākuma rīkošanas pieprasījumu caur [DOMAIN_NAME], saņemsiet 30% atlai…" at bounding box center [270, 153] width 340 height 18
click at [217, 150] on strong "Nosūtot pasākuma rīkošanas pieprasījumu caur [DOMAIN_NAME], saņemsiet 30% atlai…" at bounding box center [270, 153] width 340 height 18
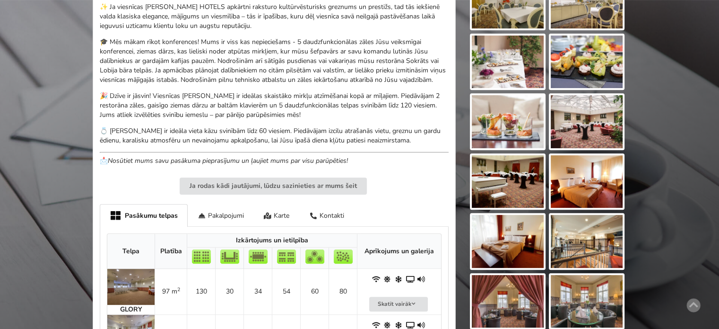
scroll to position [331, 0]
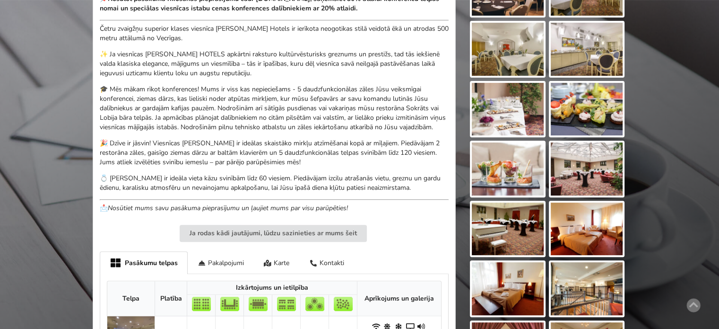
click at [580, 180] on img at bounding box center [587, 168] width 72 height 53
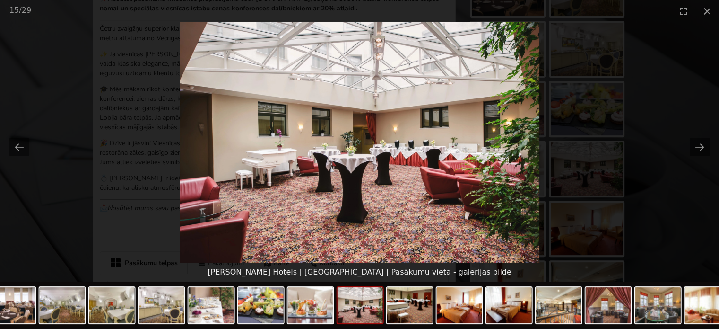
scroll to position [0, 0]
click at [662, 207] on picture at bounding box center [359, 142] width 719 height 240
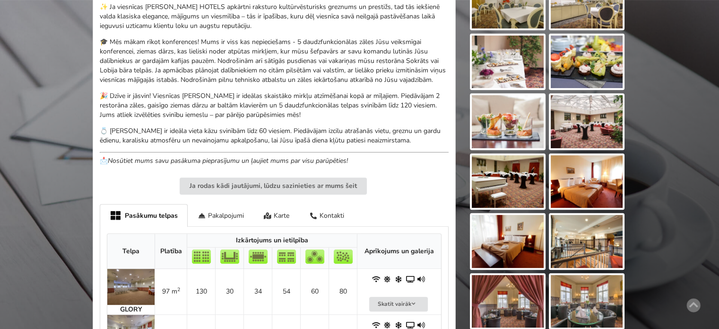
scroll to position [426, 0]
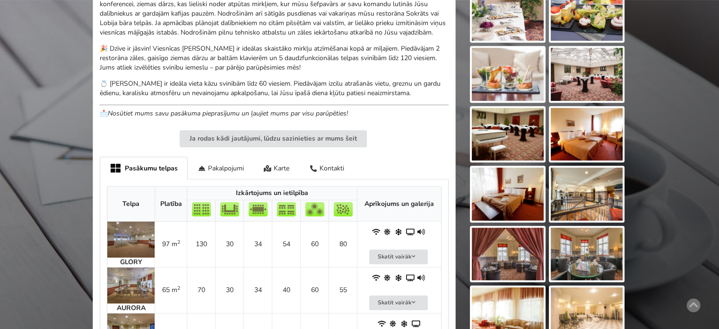
click at [510, 187] on img at bounding box center [508, 193] width 72 height 53
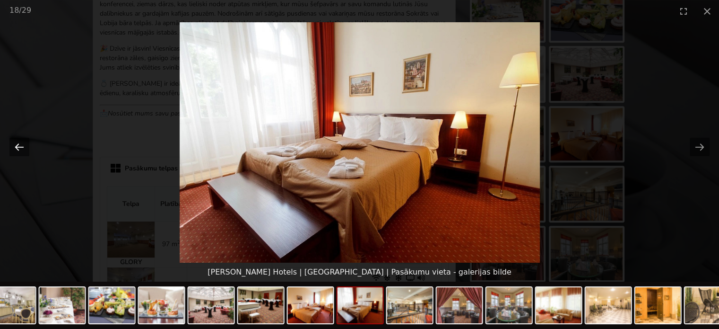
click at [16, 144] on button "Previous slide" at bounding box center [19, 147] width 20 height 18
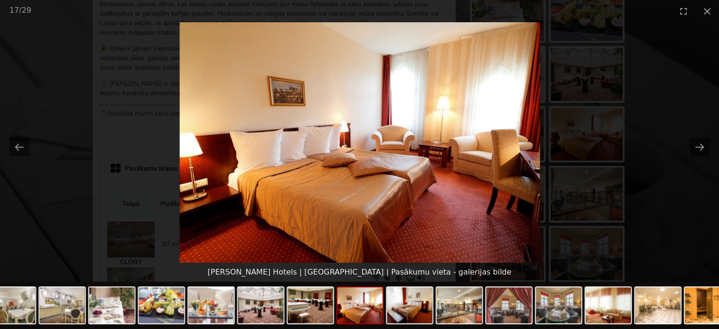
click at [677, 202] on picture at bounding box center [359, 142] width 719 height 240
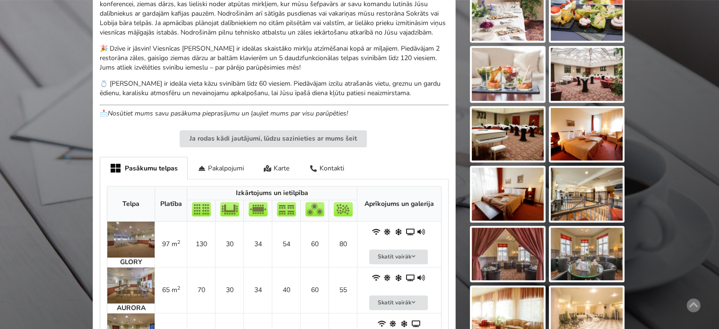
scroll to position [473, 0]
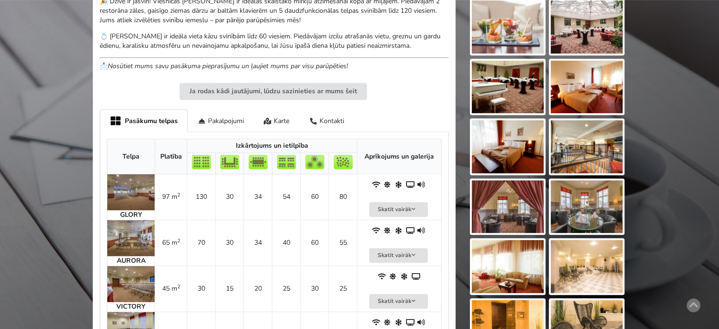
click at [515, 204] on img at bounding box center [508, 206] width 72 height 53
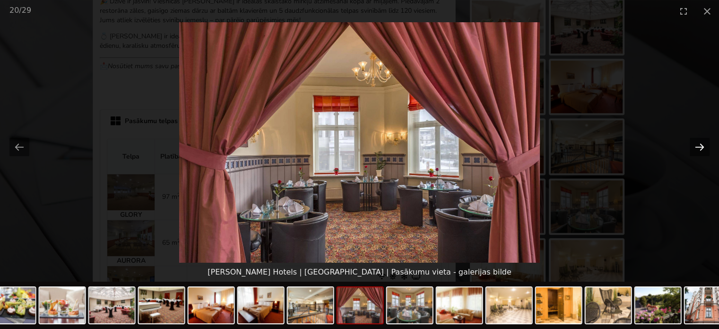
click at [700, 154] on button "Next slide" at bounding box center [700, 147] width 20 height 18
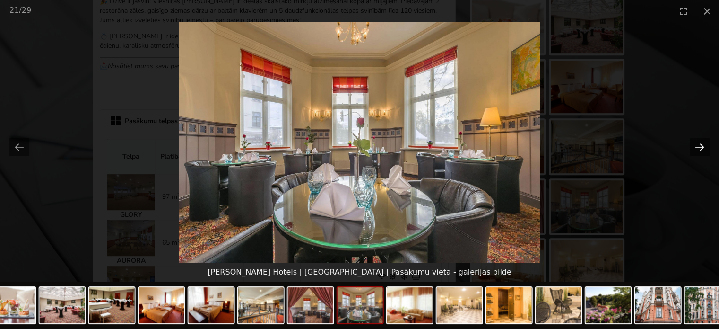
click at [700, 154] on button "Next slide" at bounding box center [700, 147] width 20 height 18
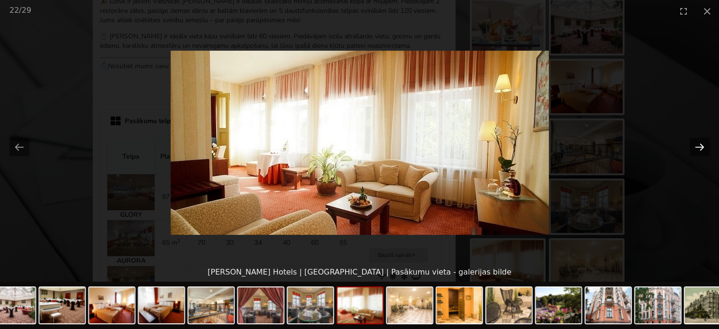
click at [700, 154] on button "Next slide" at bounding box center [700, 147] width 20 height 18
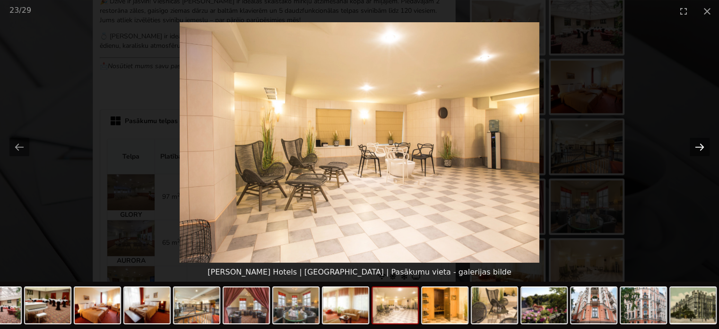
click at [700, 154] on button "Next slide" at bounding box center [700, 147] width 20 height 18
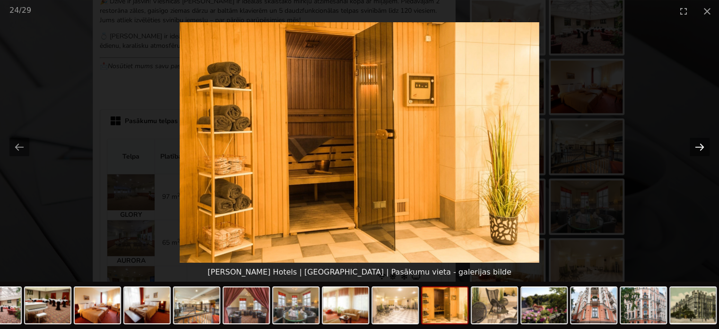
click at [699, 155] on button "Next slide" at bounding box center [700, 147] width 20 height 18
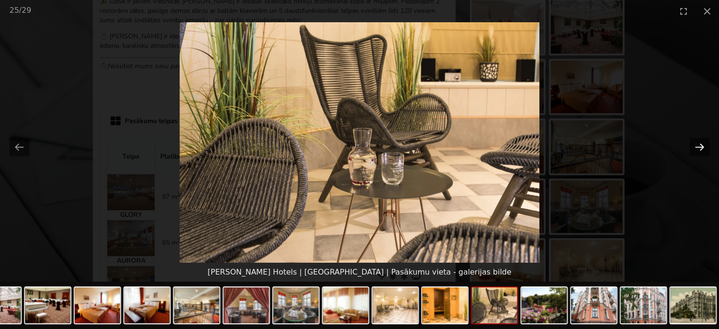
click at [699, 155] on button "Next slide" at bounding box center [700, 147] width 20 height 18
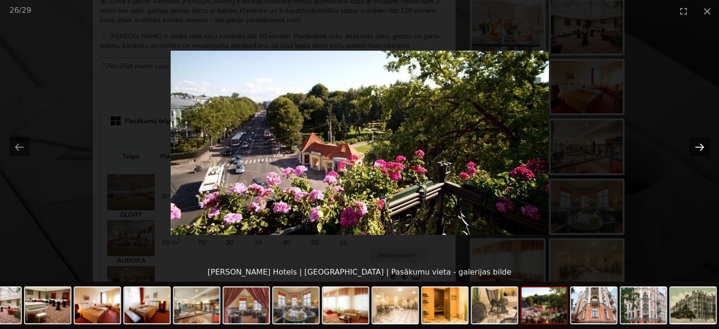
click at [699, 155] on button "Next slide" at bounding box center [700, 147] width 20 height 18
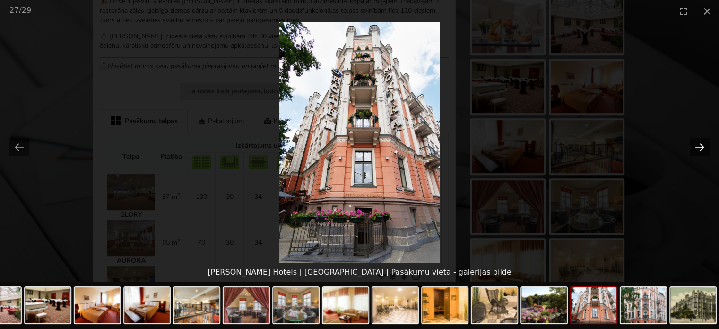
click at [699, 155] on button "Next slide" at bounding box center [700, 147] width 20 height 18
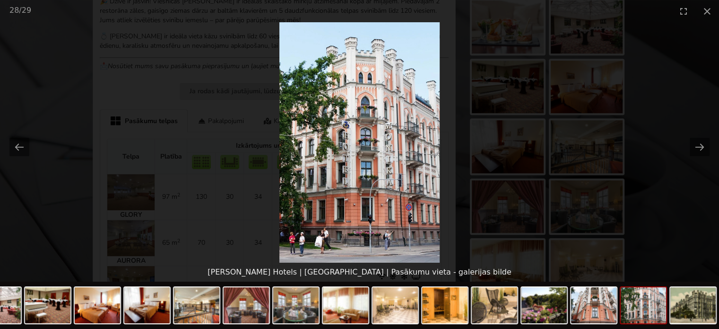
click at [674, 192] on picture at bounding box center [359, 142] width 719 height 240
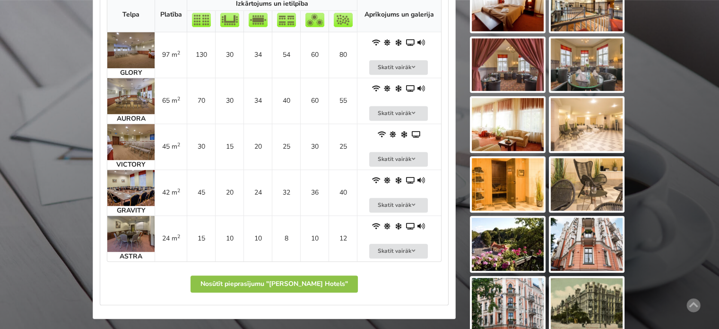
scroll to position [709, 0]
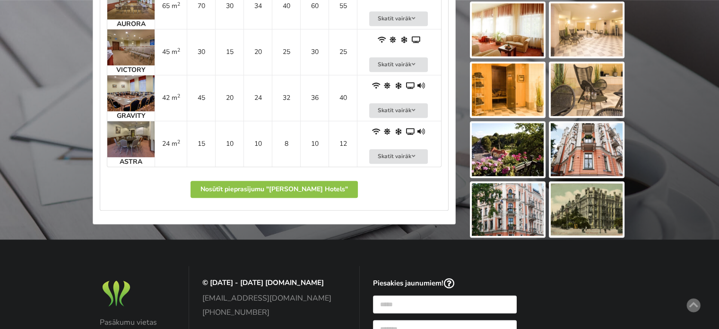
click at [485, 155] on img at bounding box center [508, 149] width 72 height 53
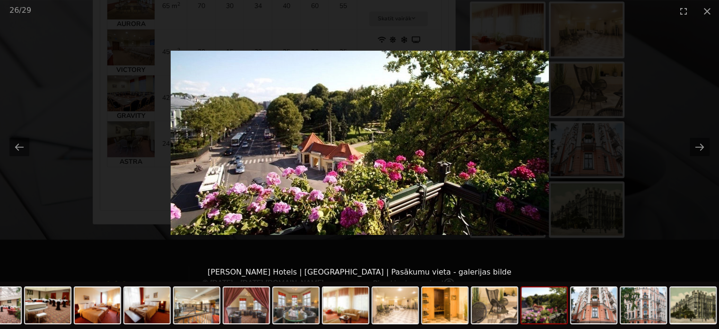
scroll to position [0, 0]
click at [670, 195] on picture at bounding box center [359, 142] width 719 height 240
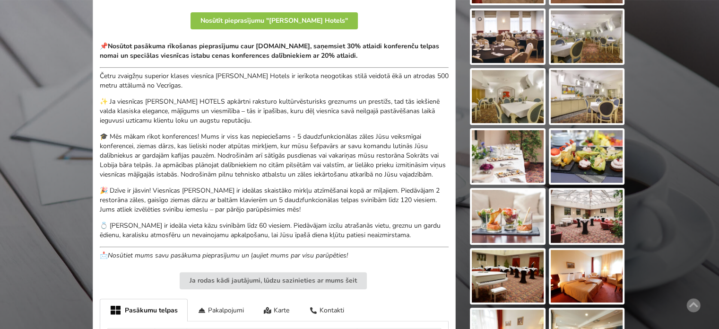
scroll to position [47, 0]
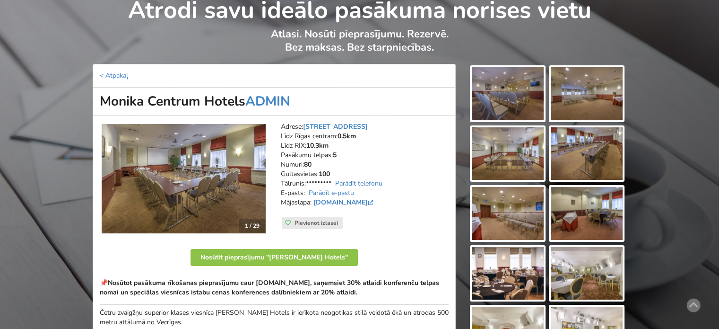
click at [183, 167] on img at bounding box center [184, 179] width 164 height 110
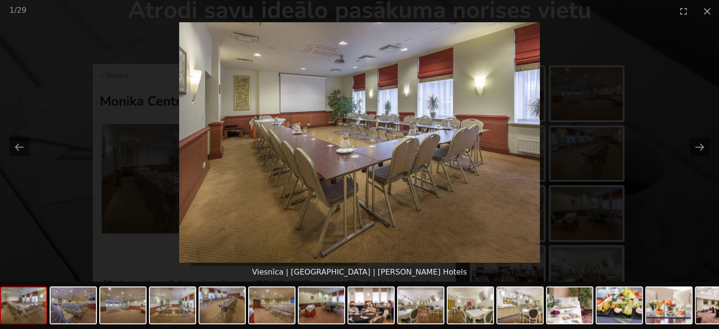
scroll to position [0, 0]
click at [683, 92] on picture at bounding box center [359, 142] width 719 height 240
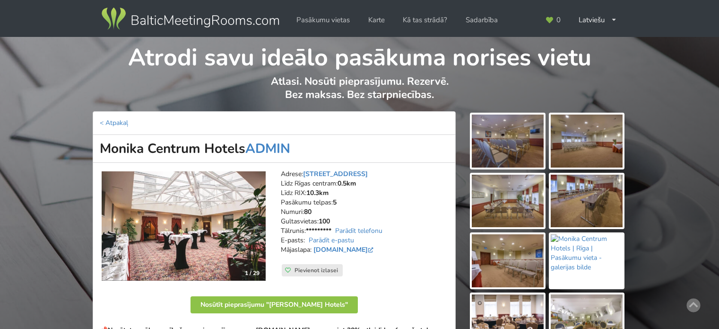
scroll to position [40, 0]
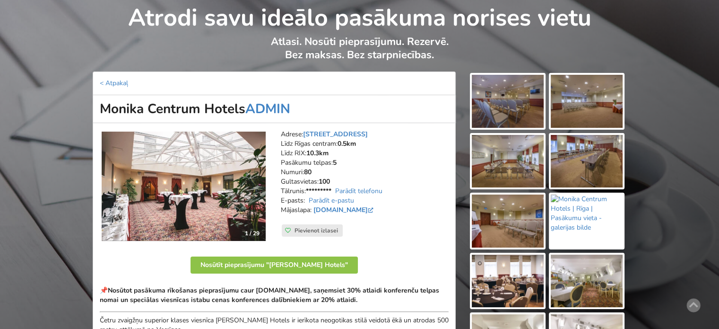
click at [181, 181] on img at bounding box center [184, 186] width 164 height 110
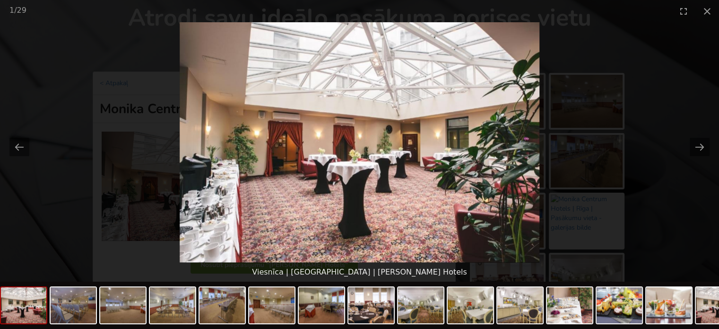
scroll to position [0, 0]
click at [689, 216] on picture at bounding box center [359, 142] width 719 height 240
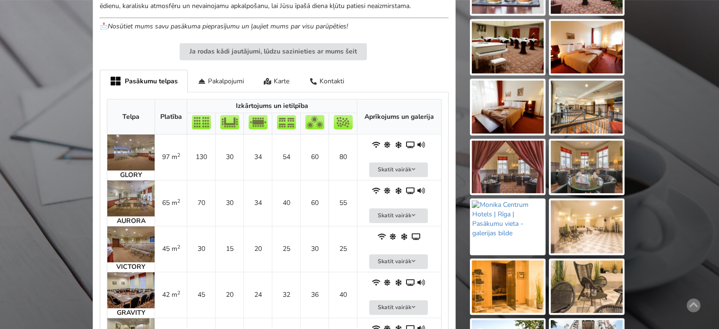
scroll to position [560, 0]
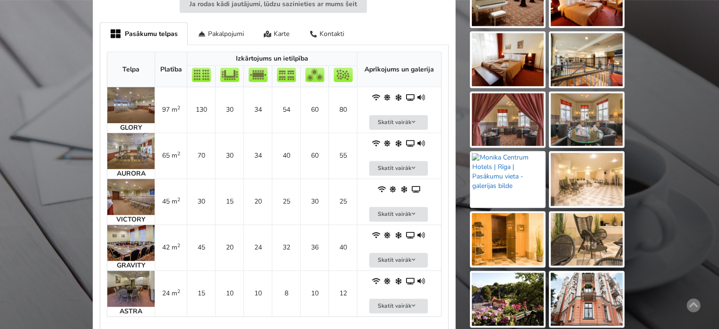
click at [505, 186] on img at bounding box center [508, 179] width 72 height 53
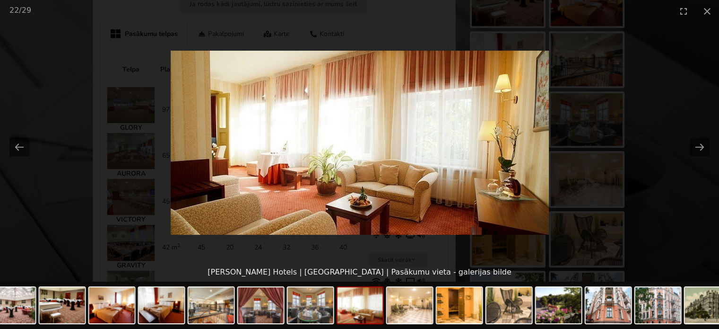
click at [653, 190] on picture at bounding box center [359, 142] width 719 height 240
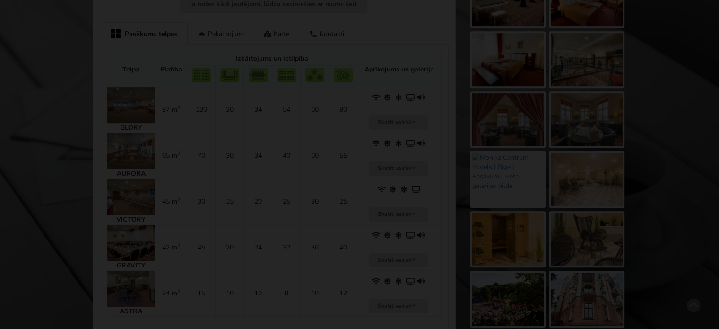
scroll to position [702, 0]
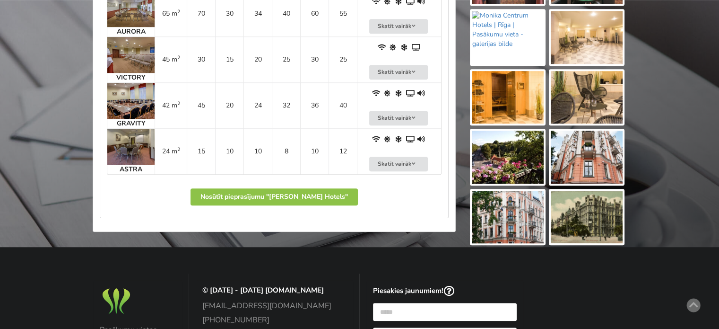
click at [597, 151] on img at bounding box center [587, 157] width 72 height 53
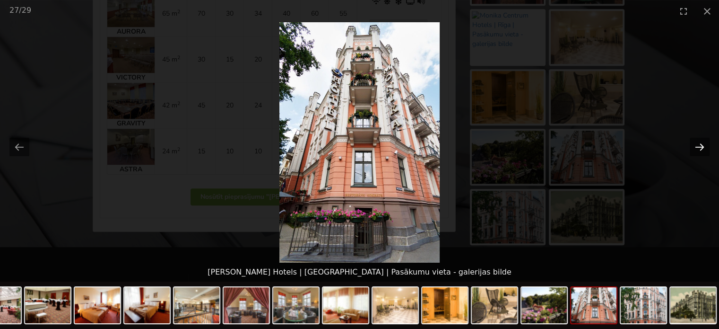
click at [702, 148] on button "Next slide" at bounding box center [700, 147] width 20 height 18
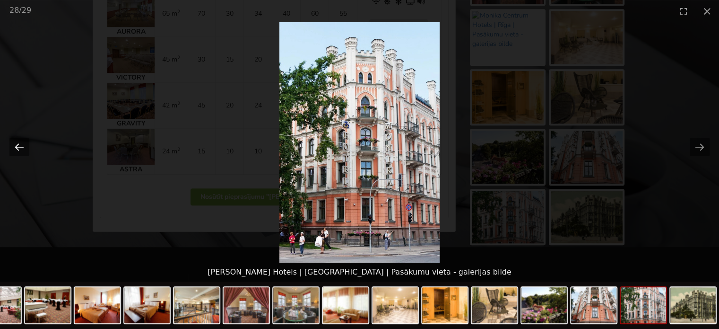
click at [14, 147] on button "Previous slide" at bounding box center [19, 147] width 20 height 18
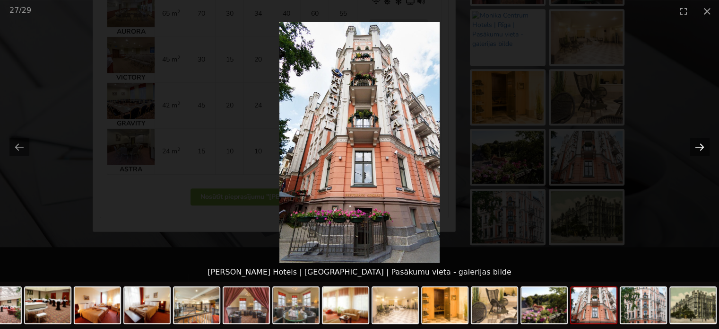
click at [700, 147] on button "Next slide" at bounding box center [700, 147] width 20 height 18
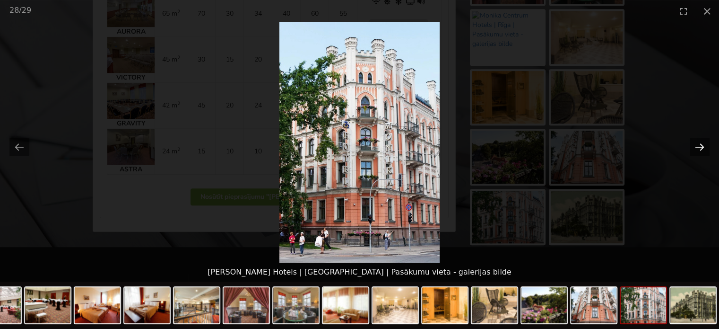
click at [700, 147] on button "Next slide" at bounding box center [700, 147] width 20 height 18
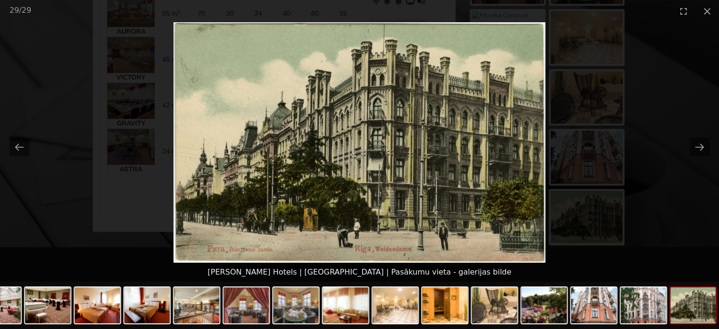
click at [674, 213] on picture at bounding box center [359, 142] width 719 height 240
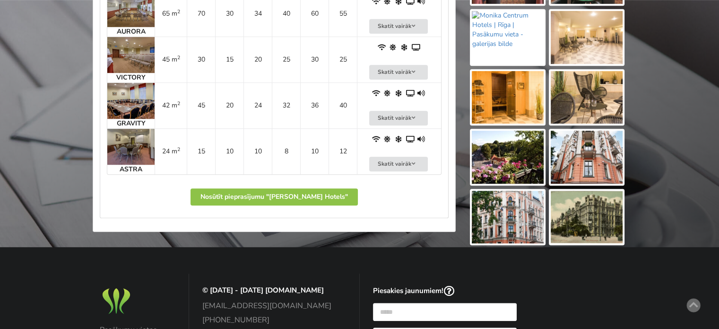
scroll to position [607, 0]
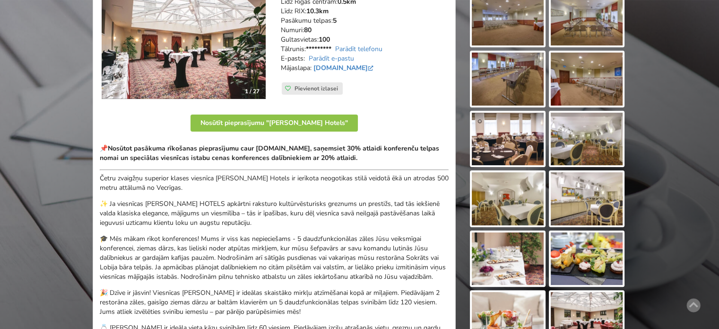
scroll to position [87, 0]
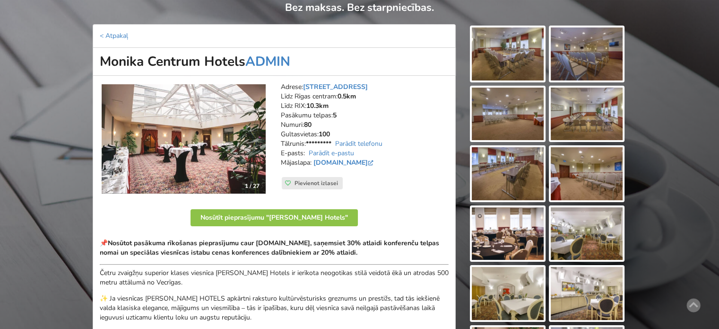
click at [516, 229] on img at bounding box center [508, 233] width 72 height 53
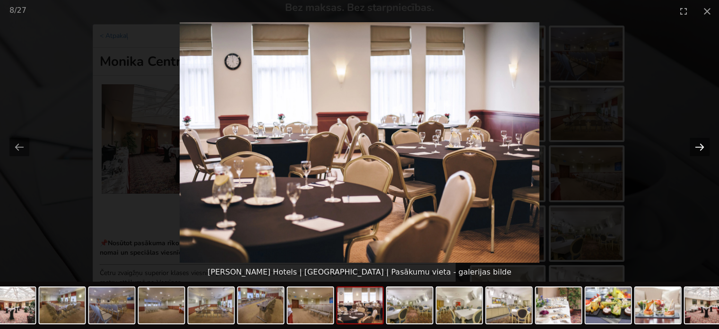
click at [697, 149] on button "Next slide" at bounding box center [700, 147] width 20 height 18
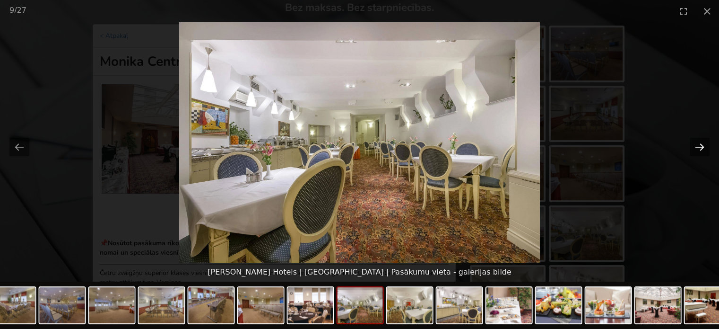
click at [697, 149] on button "Next slide" at bounding box center [700, 147] width 20 height 18
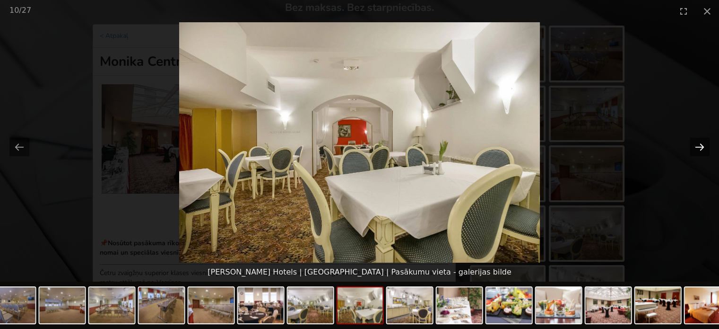
click at [697, 149] on button "Next slide" at bounding box center [700, 147] width 20 height 18
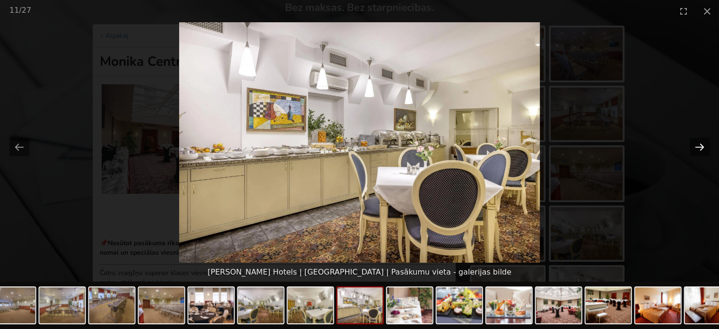
click at [697, 149] on button "Next slide" at bounding box center [700, 147] width 20 height 18
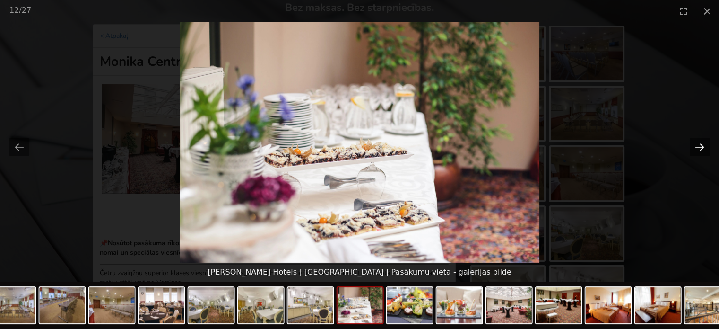
click at [697, 149] on button "Next slide" at bounding box center [700, 147] width 20 height 18
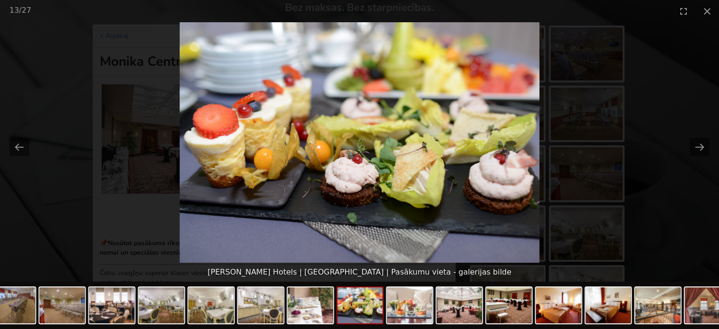
click at [684, 209] on picture at bounding box center [359, 142] width 719 height 240
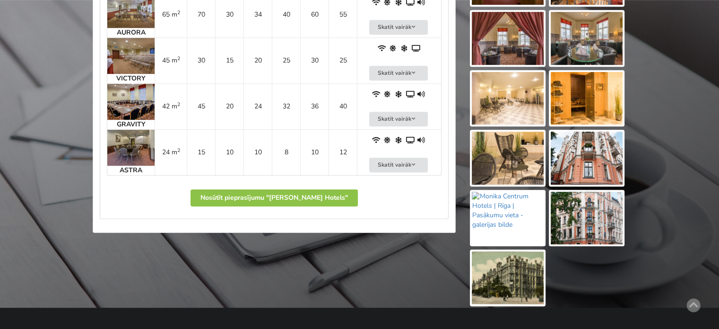
scroll to position [512, 0]
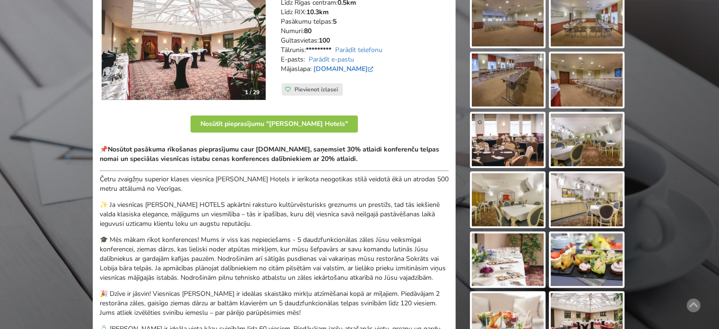
scroll to position [275, 0]
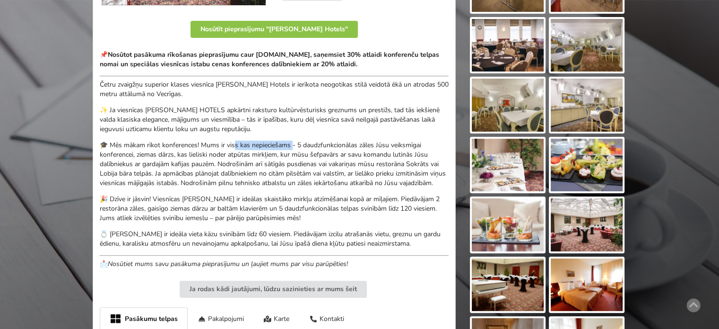
drag, startPoint x: 236, startPoint y: 143, endPoint x: 294, endPoint y: 146, distance: 58.2
click at [294, 145] on p "🎓 Mēs mākam rīkot konferences! Mums ir viss kas nepieciešams - 5 daudzfunkcionā…" at bounding box center [274, 163] width 349 height 47
click at [297, 149] on p "🎓 Mēs mākam rīkot konferences! Mums ir viss kas nepieciešams - 5 daudzfunkcionā…" at bounding box center [274, 163] width 349 height 47
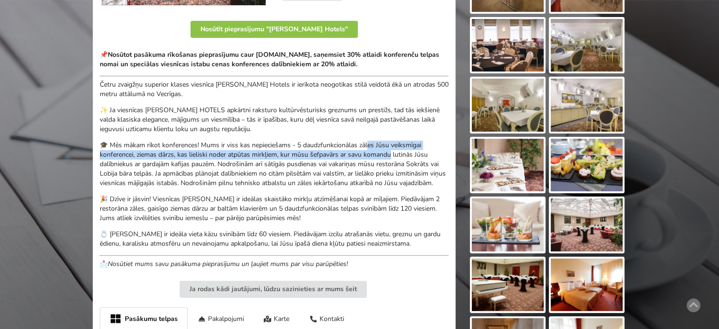
drag, startPoint x: 370, startPoint y: 139, endPoint x: 392, endPoint y: 162, distance: 31.5
click at [391, 160] on p "🎓 Mēs mākam rīkot konferences! Mums ir viss kas nepieciešams - 5 daudzfunkcionā…" at bounding box center [274, 163] width 349 height 47
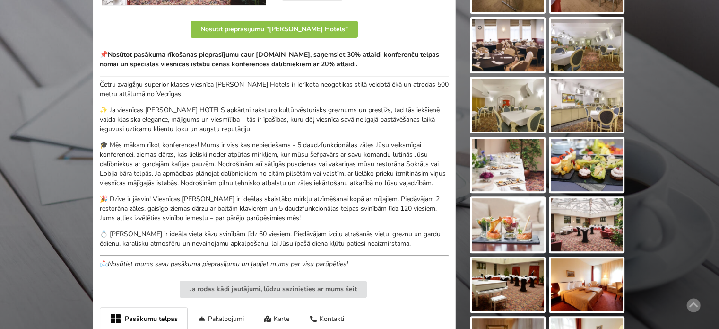
click at [392, 162] on p "🎓 Mēs mākam rīkot konferences! Mums ir viss kas nepieciešams - 5 daudzfunkcionā…" at bounding box center [274, 163] width 349 height 47
drag, startPoint x: 138, startPoint y: 141, endPoint x: 263, endPoint y: 154, distance: 126.4
click at [253, 151] on p "🎓 Mēs mākam rīkot konferences! Mums ir viss kas nepieciešams - 5 daudzfunkcionā…" at bounding box center [274, 163] width 349 height 47
click at [269, 155] on p "🎓 Mēs mākam rīkot konferences! Mums ir viss kas nepieciešams - 5 daudzfunkcionā…" at bounding box center [274, 163] width 349 height 47
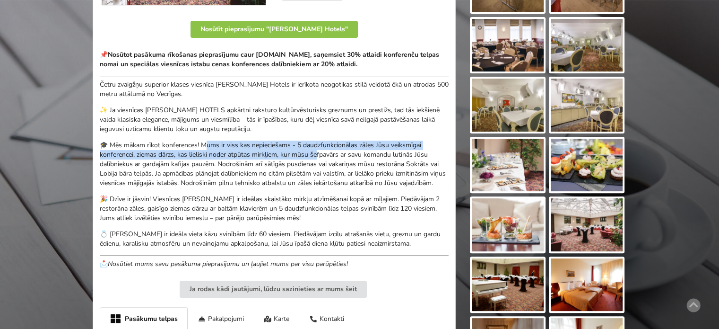
drag, startPoint x: 289, startPoint y: 147, endPoint x: 349, endPoint y: 155, distance: 60.6
click at [349, 155] on p "🎓 Mēs mākam rīkot konferences! Mums ir viss kas nepieciešams - 5 daudzfunkcionā…" at bounding box center [274, 163] width 349 height 47
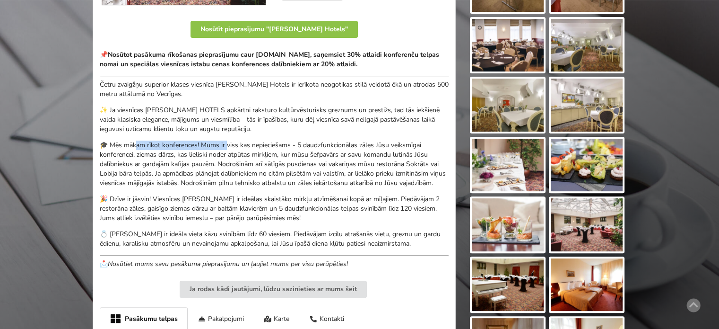
drag, startPoint x: 146, startPoint y: 146, endPoint x: 377, endPoint y: 155, distance: 231.4
click at [371, 153] on p "🎓 Mēs mākam rīkot konferences! Mums ir viss kas nepieciešams - 5 daudzfunkcionā…" at bounding box center [274, 163] width 349 height 47
drag, startPoint x: 378, startPoint y: 155, endPoint x: 384, endPoint y: 160, distance: 8.1
click at [378, 156] on p "🎓 Mēs mākam rīkot konferences! Mums ir viss kas nepieciešams - 5 daudzfunkcionā…" at bounding box center [274, 163] width 349 height 47
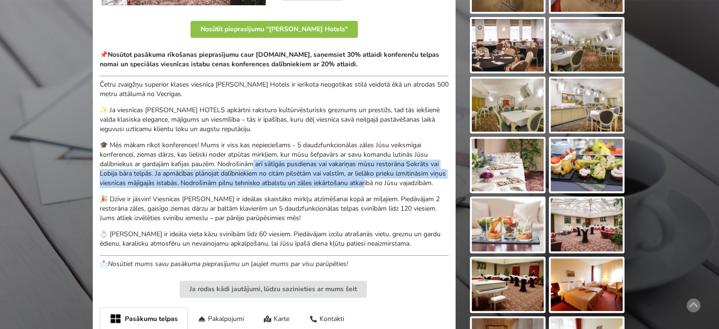
drag, startPoint x: 313, startPoint y: 176, endPoint x: 208, endPoint y: 158, distance: 106.0
click at [218, 160] on p "🎓 Mēs mākam rīkot konferences! Mums ir viss kas nepieciešams - 5 daudzfunkcionā…" at bounding box center [274, 163] width 349 height 47
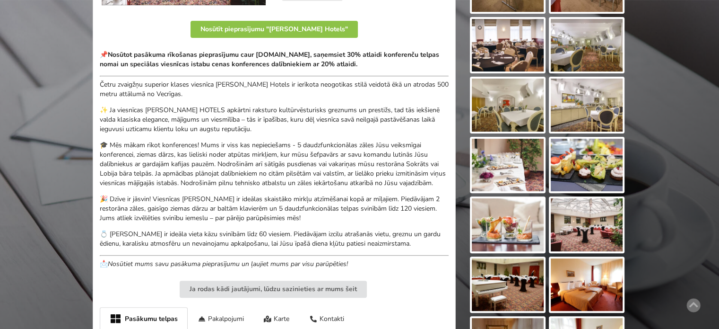
click at [208, 158] on p "🎓 Mēs mākam rīkot konferences! Mums ir viss kas nepieciešams - 5 daudzfunkcionā…" at bounding box center [274, 163] width 349 height 47
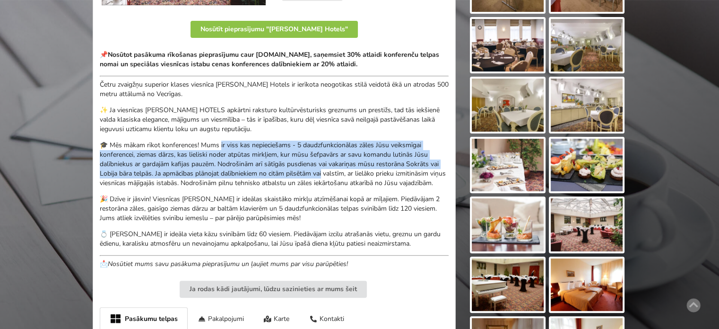
drag, startPoint x: 242, startPoint y: 143, endPoint x: 351, endPoint y: 182, distance: 115.5
click at [342, 179] on div "📌 Nosūtot pasākuma rīkošanas pieprasījumu caur [DOMAIN_NAME], saņemsiet 30% atl…" at bounding box center [274, 159] width 349 height 218
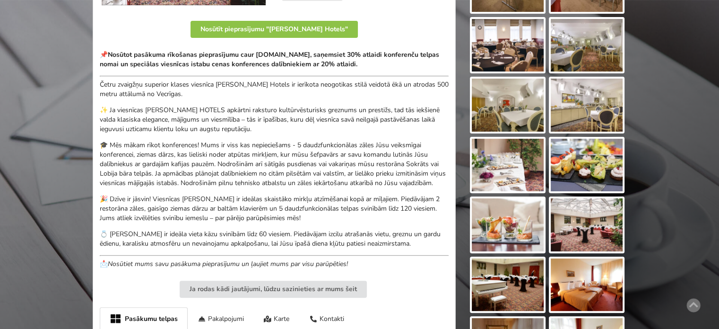
click at [351, 182] on p "🎓 Mēs mākam rīkot konferences! Mums ir viss kas nepieciešams - 5 daudzfunkcionā…" at bounding box center [274, 163] width 349 height 47
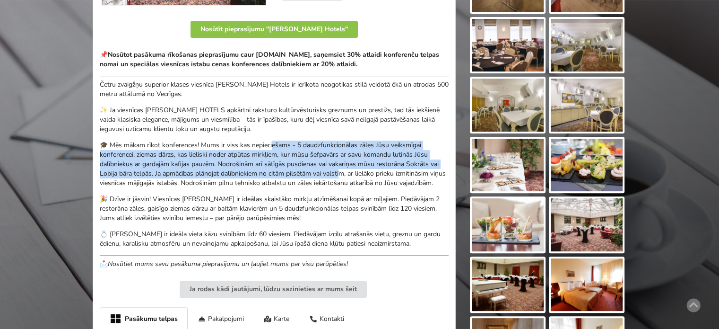
drag, startPoint x: 272, startPoint y: 140, endPoint x: 344, endPoint y: 170, distance: 78.3
click at [343, 169] on p "🎓 Mēs mākam rīkot konferences! Mums ir viss kas nepieciešams - 5 daudzfunkcionā…" at bounding box center [274, 163] width 349 height 47
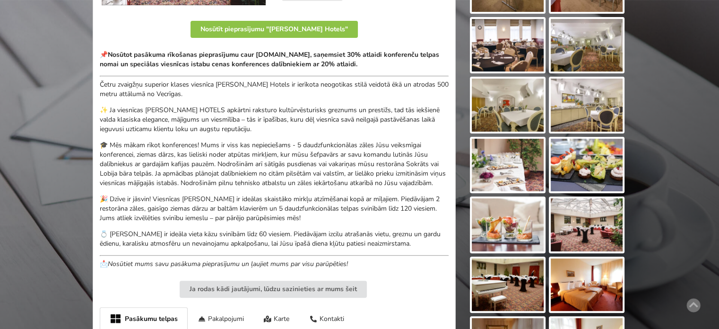
click at [344, 170] on p "🎓 Mēs mākam rīkot konferences! Mums ir viss kas nepieciešams - 5 daudzfunkcionā…" at bounding box center [274, 163] width 349 height 47
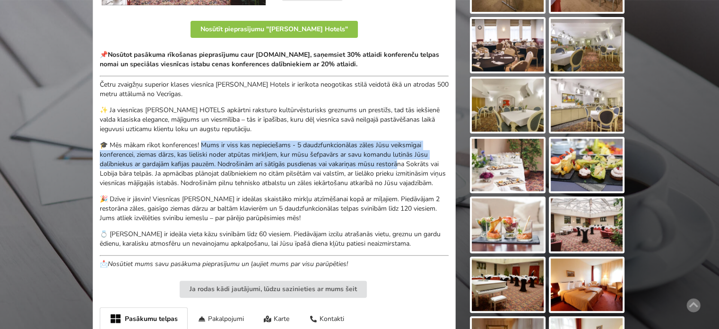
drag, startPoint x: 399, startPoint y: 166, endPoint x: 197, endPoint y: 135, distance: 204.4
click at [200, 136] on div "📌 Nosūtot pasākuma rīkošanas pieprasījumu caur [DOMAIN_NAME], saņemsiet 30% atl…" at bounding box center [274, 159] width 349 height 218
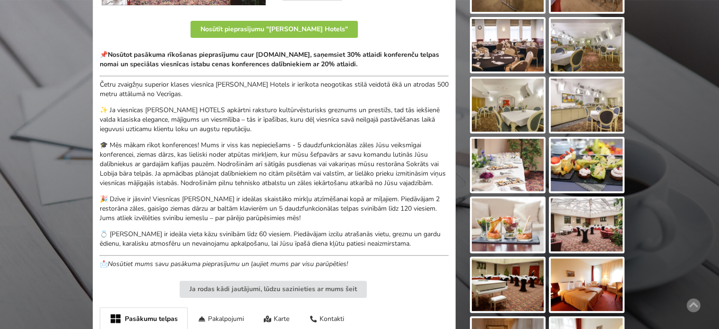
click at [197, 135] on div "📌 Nosūtot pasākuma rīkošanas pieprasījumu caur [DOMAIN_NAME], saņemsiet 30% atl…" at bounding box center [274, 159] width 349 height 218
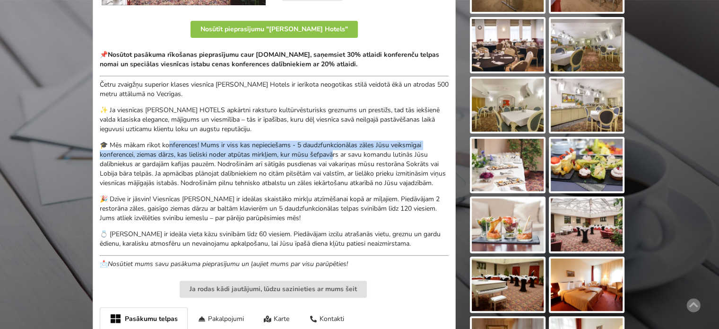
drag, startPoint x: 171, startPoint y: 135, endPoint x: 375, endPoint y: 170, distance: 207.3
click at [371, 167] on div "📌 Nosūtot pasākuma rīkošanas pieprasījumu caur [DOMAIN_NAME], saņemsiet 30% atl…" at bounding box center [274, 159] width 349 height 218
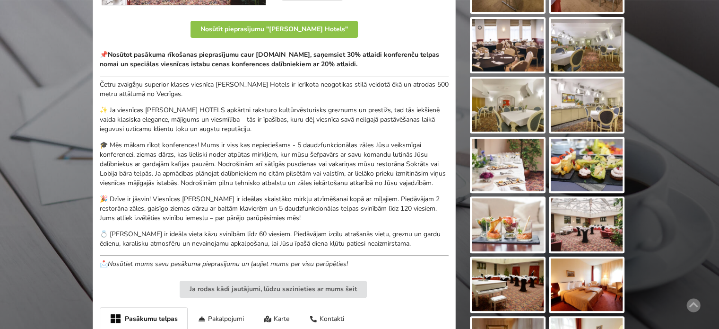
click at [380, 172] on p "🎓 Mēs mākam rīkot konferences! Mums ir viss kas nepieciešams - 5 daudzfunkcionā…" at bounding box center [274, 163] width 349 height 47
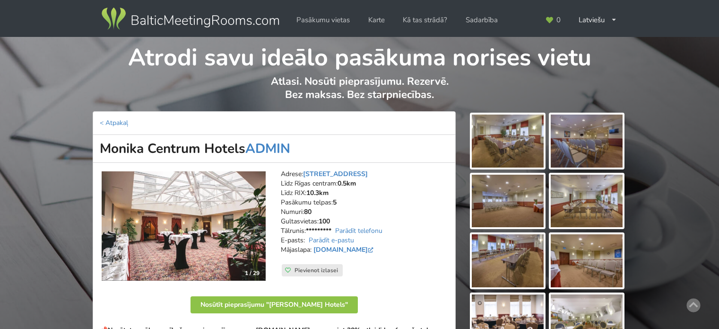
scroll to position [275, 0]
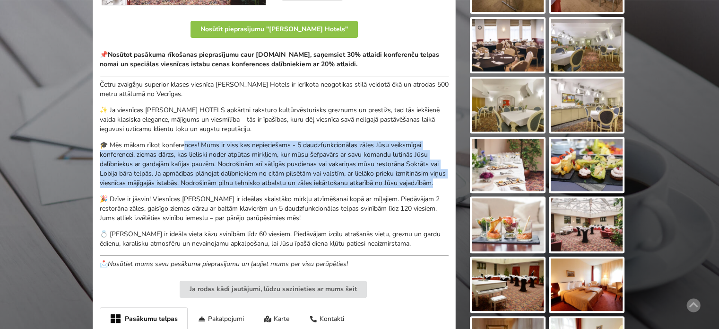
drag, startPoint x: 186, startPoint y: 144, endPoint x: 310, endPoint y: 190, distance: 132.6
click at [309, 188] on p "🎓 Mēs mākam rīkot konferences! Mums ir viss kas nepieciešams - 5 daudzfunkcionā…" at bounding box center [274, 163] width 349 height 47
click at [310, 188] on p "🎓 Mēs mākam rīkot konferences! Mums ir viss kas nepieciešams - 5 daudzfunkcionā…" at bounding box center [274, 163] width 349 height 47
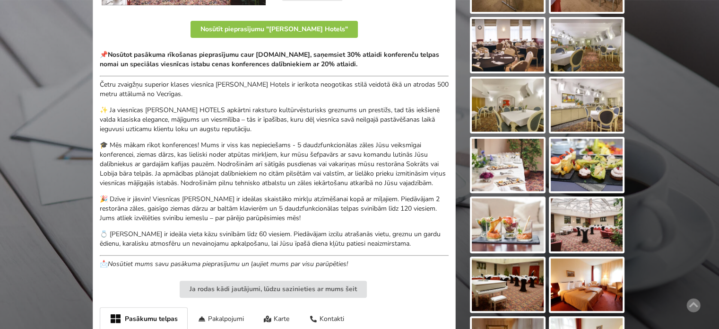
click at [236, 170] on p "🎓 Mēs mākam rīkot konferences! Mums ir viss kas nepieciešams - 5 daudzfunkcionā…" at bounding box center [274, 163] width 349 height 47
click at [234, 168] on p "🎓 Mēs mākam rīkot konferences! Mums ir viss kas nepieciešams - 5 daudzfunkcionā…" at bounding box center [274, 163] width 349 height 47
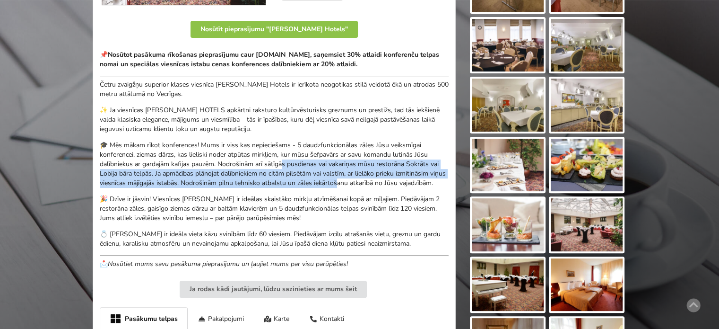
drag, startPoint x: 295, startPoint y: 160, endPoint x: 388, endPoint y: 194, distance: 98.7
click at [373, 188] on p "🎓 Mēs mākam rīkot konferences! Mums ir viss kas nepieciešams - 5 daudzfunkcionā…" at bounding box center [274, 163] width 349 height 47
click at [388, 188] on p "🎓 Mēs mākam rīkot konferences! Mums ir viss kas nepieciešams - 5 daudzfunkcionā…" at bounding box center [274, 163] width 349 height 47
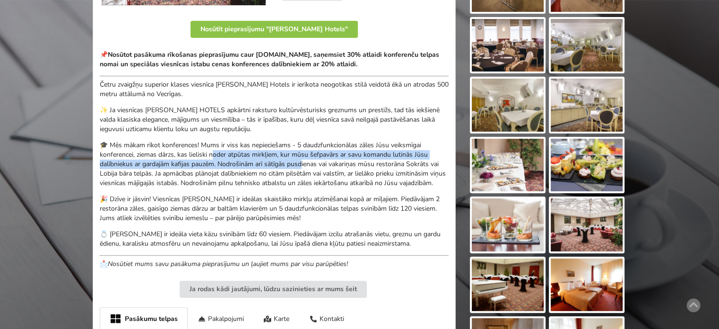
drag, startPoint x: 218, startPoint y: 155, endPoint x: 348, endPoint y: 179, distance: 132.4
click at [347, 179] on p "🎓 Mēs mākam rīkot konferences! Mums ir viss kas nepieciešams - 5 daudzfunkcionā…" at bounding box center [274, 163] width 349 height 47
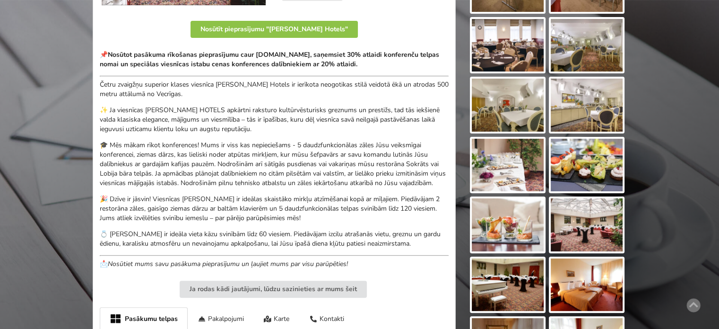
click at [349, 180] on p "🎓 Mēs mākam rīkot konferences! Mums ir viss kas nepieciešams - 5 daudzfunkcionā…" at bounding box center [274, 163] width 349 height 47
drag, startPoint x: 300, startPoint y: 158, endPoint x: 397, endPoint y: 189, distance: 102.0
click at [394, 185] on p "🎓 Mēs mākam rīkot konferences! Mums ir viss kas nepieciešams - 5 daudzfunkcionā…" at bounding box center [274, 163] width 349 height 47
click at [397, 188] on p "🎓 Mēs mākam rīkot konferences! Mums ir viss kas nepieciešams - 5 daudzfunkcionā…" at bounding box center [274, 163] width 349 height 47
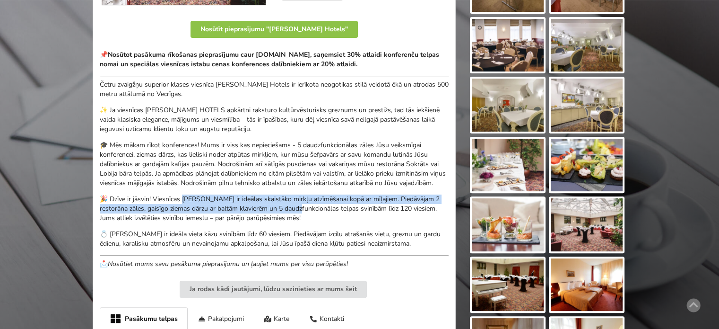
drag, startPoint x: 184, startPoint y: 205, endPoint x: 349, endPoint y: 226, distance: 165.4
click at [341, 218] on p "🎉 Dzīve ir jāsvin! Viesnīcas [PERSON_NAME] ir ideālas skaistāko mirkļu atzīmēša…" at bounding box center [274, 208] width 349 height 28
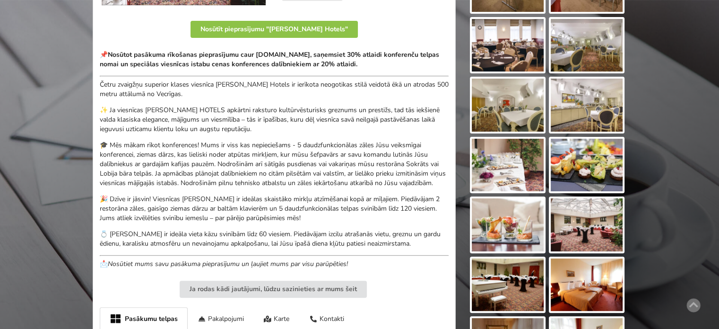
click at [349, 223] on p "🎉 Dzīve ir jāsvin! Viesnīcas [PERSON_NAME] ir ideālas skaistāko mirkļu atzīmēša…" at bounding box center [274, 208] width 349 height 28
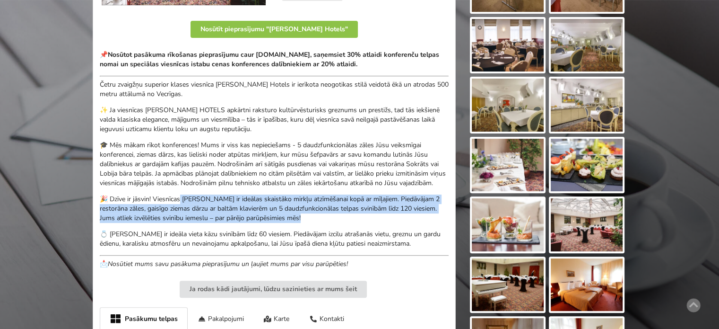
drag, startPoint x: 226, startPoint y: 211, endPoint x: 166, endPoint y: 202, distance: 61.2
click at [179, 204] on p "🎉 Dzīve ir jāsvin! Viesnīcas [PERSON_NAME] ir ideālas skaistāko mirkļu atzīmēša…" at bounding box center [274, 208] width 349 height 28
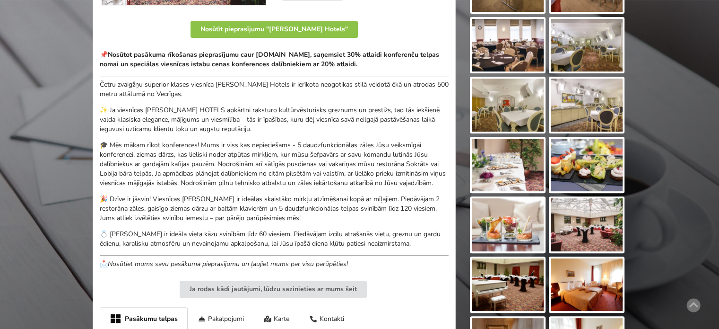
click at [166, 201] on div "📌 Nosūtot pasākuma rīkošanas pieprasījumu caur [DOMAIN_NAME], saņemsiet 30% atl…" at bounding box center [274, 159] width 349 height 218
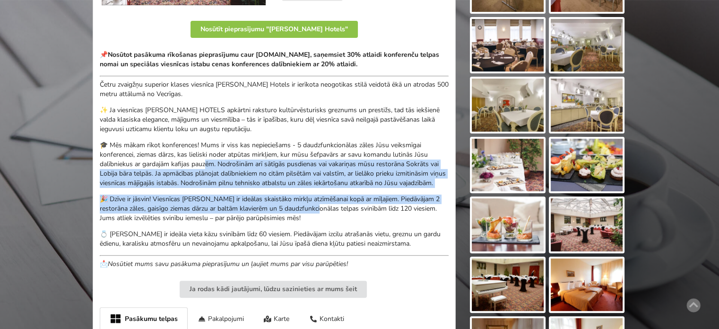
drag, startPoint x: 258, startPoint y: 174, endPoint x: 326, endPoint y: 218, distance: 81.1
click at [323, 216] on div "📌 Nosūtot pasākuma rīkošanas pieprasījumu caur [DOMAIN_NAME], saņemsiet 30% atl…" at bounding box center [274, 159] width 349 height 218
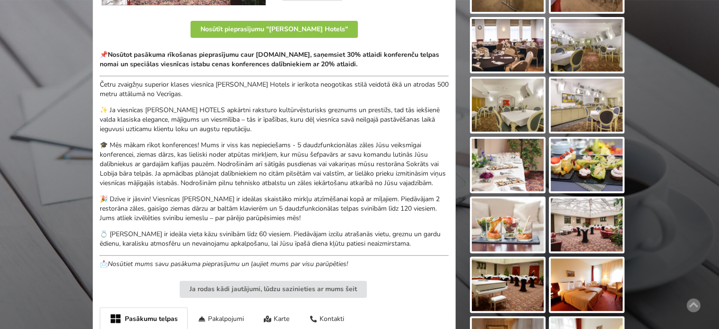
click at [326, 218] on p "🎉 Dzīve ir jāsvin! Viesnīcas [PERSON_NAME] ir ideālas skaistāko mirkļu atzīmēša…" at bounding box center [274, 208] width 349 height 28
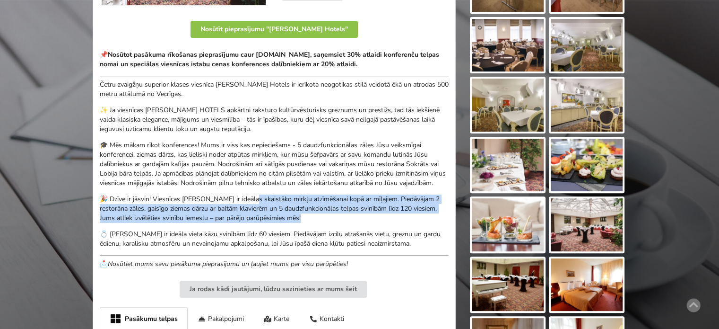
click at [194, 199] on div "📌 Nosūtot pasākuma rīkošanas pieprasījumu caur [DOMAIN_NAME], saņemsiet 30% atl…" at bounding box center [274, 159] width 349 height 218
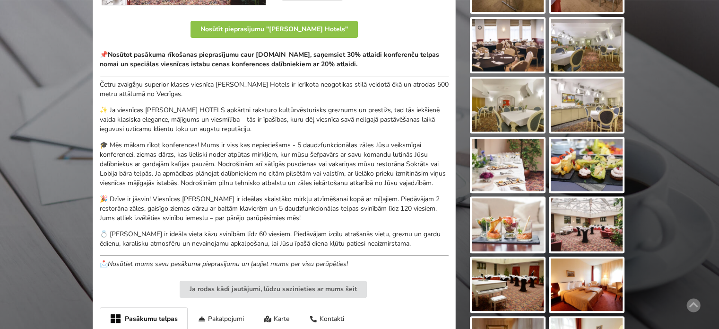
drag, startPoint x: 187, startPoint y: 196, endPoint x: 211, endPoint y: 175, distance: 32.2
click at [187, 188] on p "🎓 Mēs mākam rīkot konferences! Mums ir viss kas nepieciešams - 5 daudzfunkcionā…" at bounding box center [274, 163] width 349 height 47
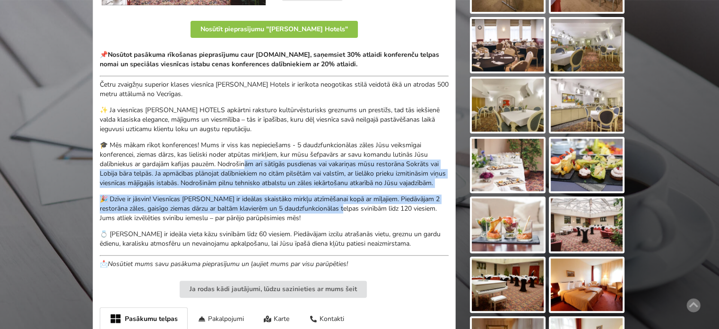
drag, startPoint x: 264, startPoint y: 174, endPoint x: 351, endPoint y: 219, distance: 98.1
click at [351, 219] on div "📌 Nosūtot pasākuma rīkošanas pieprasījumu caur [DOMAIN_NAME], saņemsiet 30% atl…" at bounding box center [274, 159] width 349 height 218
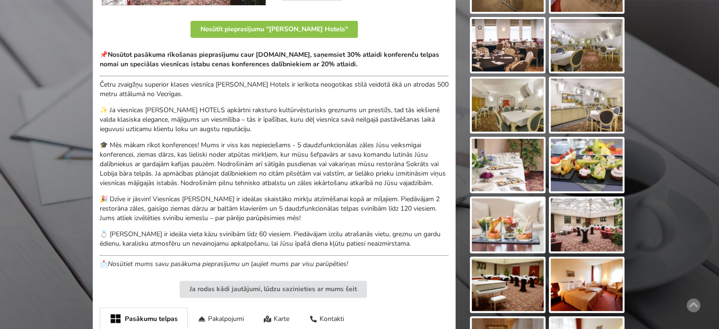
click at [355, 223] on p "🎉 Dzīve ir jāsvin! Viesnīcas [PERSON_NAME] ir ideālas skaistāko mirkļu atzīmēša…" at bounding box center [274, 208] width 349 height 28
drag, startPoint x: 231, startPoint y: 213, endPoint x: 318, endPoint y: 221, distance: 87.4
click at [310, 220] on p "🎉 Dzīve ir jāsvin! Viesnīcas [PERSON_NAME] ir ideālas skaistāko mirkļu atzīmēša…" at bounding box center [274, 208] width 349 height 28
click at [318, 221] on p "🎉 Dzīve ir jāsvin! Viesnīcas [PERSON_NAME] ir ideālas skaistāko mirkļu atzīmēša…" at bounding box center [274, 208] width 349 height 28
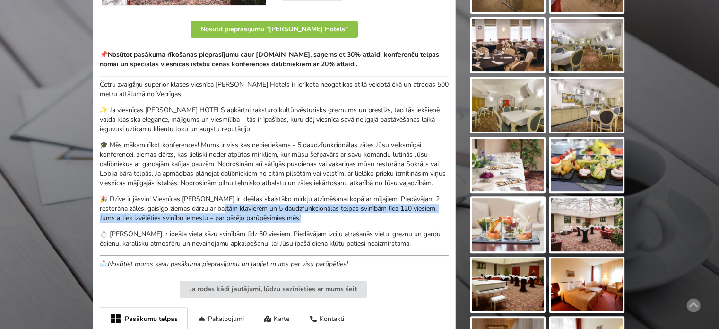
drag, startPoint x: 226, startPoint y: 217, endPoint x: 192, endPoint y: 211, distance: 34.5
click at [218, 216] on p "🎉 Dzīve ir jāsvin! Viesnīcas [PERSON_NAME] ir ideālas skaistāko mirkļu atzīmēša…" at bounding box center [274, 208] width 349 height 28
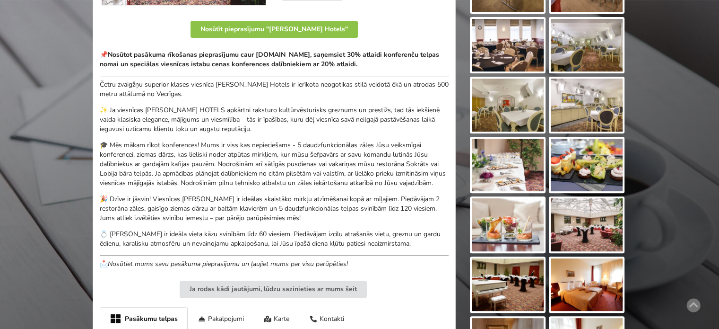
click at [192, 211] on p "🎉 Dzīve ir jāsvin! Viesnīcas [PERSON_NAME] ir ideālas skaistāko mirkļu atzīmēša…" at bounding box center [274, 208] width 349 height 28
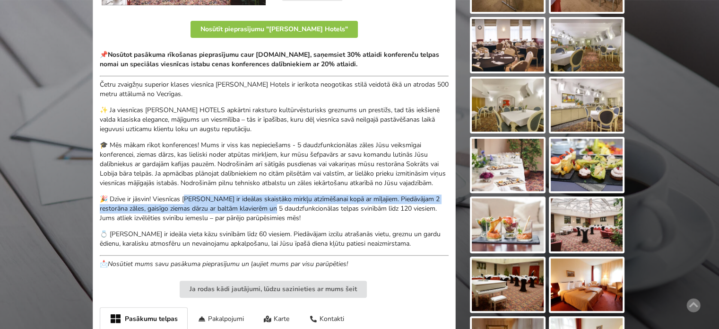
click at [291, 223] on p "🎉 Dzīve ir jāsvin! Viesnīcas [PERSON_NAME] ir ideālas skaistāko mirkļu atzīmēša…" at bounding box center [274, 208] width 349 height 28
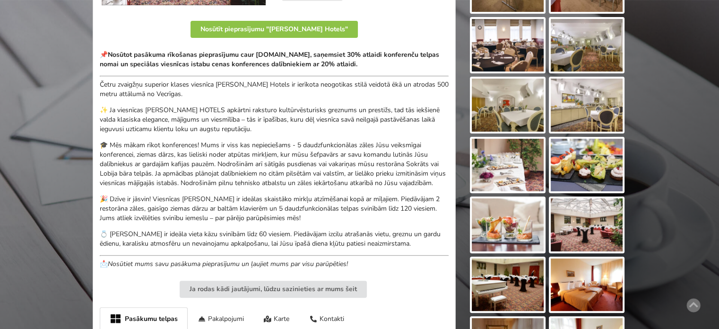
click at [300, 223] on p "🎉 Dzīve ir jāsvin! Viesnīcas [PERSON_NAME] ir ideālas skaistāko mirkļu atzīmēša…" at bounding box center [274, 208] width 349 height 28
drag, startPoint x: 250, startPoint y: 81, endPoint x: 364, endPoint y: 92, distance: 114.5
click at [363, 91] on p "Četru zvaigžņu superior klases viesnīca [PERSON_NAME] Hotels ir ierīkota neogot…" at bounding box center [274, 89] width 349 height 19
click at [366, 92] on p "Četru zvaigžņu superior klases viesnīca [PERSON_NAME] Hotels ir ierīkota neogot…" at bounding box center [274, 89] width 349 height 19
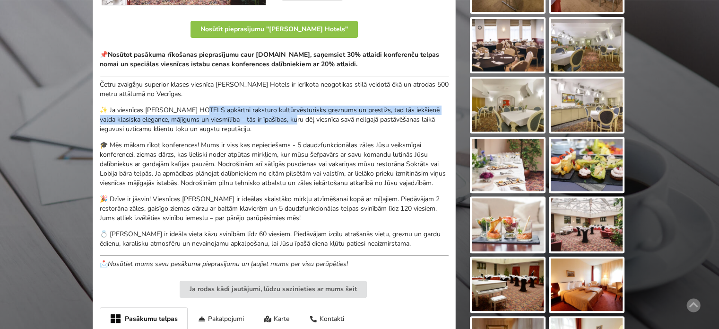
drag, startPoint x: 285, startPoint y: 114, endPoint x: 304, endPoint y: 118, distance: 18.9
click at [299, 117] on p "✨ Ja viesnīcas [PERSON_NAME] HOTELS apkārtni raksturo kultūrvēsturisks greznums…" at bounding box center [274, 119] width 349 height 28
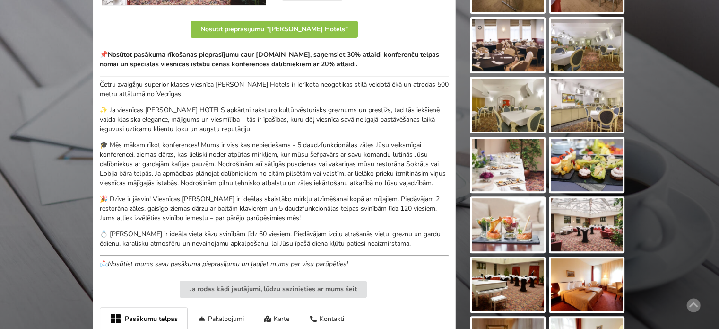
click at [304, 118] on p "✨ Ja viesnīcas [PERSON_NAME] HOTELS apkārtni raksturo kultūrvēsturisks greznums…" at bounding box center [274, 119] width 349 height 28
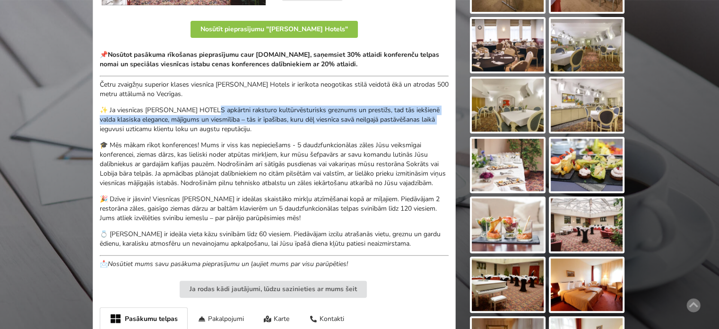
drag, startPoint x: 229, startPoint y: 107, endPoint x: 430, endPoint y: 120, distance: 201.9
click at [436, 119] on p "✨ Ja viesnīcas [PERSON_NAME] HOTELS apkārtni raksturo kultūrvēsturisks greznums…" at bounding box center [274, 119] width 349 height 28
click at [429, 120] on p "✨ Ja viesnīcas [PERSON_NAME] HOTELS apkārtni raksturo kultūrvēsturisks greznums…" at bounding box center [274, 119] width 349 height 28
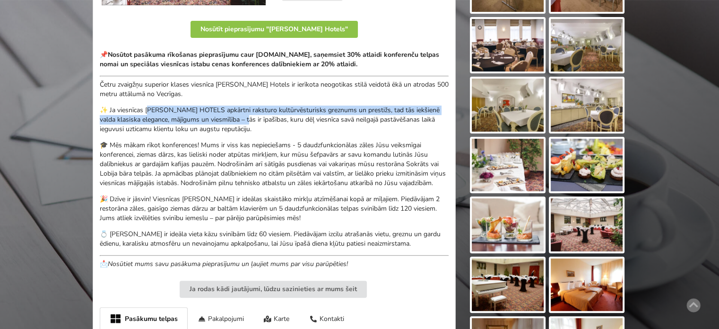
drag, startPoint x: 151, startPoint y: 105, endPoint x: 293, endPoint y: 129, distance: 143.8
click at [279, 127] on p "✨ Ja viesnīcas [PERSON_NAME] HOTELS apkārtni raksturo kultūrvēsturisks greznums…" at bounding box center [274, 119] width 349 height 28
click at [295, 129] on p "✨ Ja viesnīcas [PERSON_NAME] HOTELS apkārtni raksturo kultūrvēsturisks greznums…" at bounding box center [274, 119] width 349 height 28
drag, startPoint x: 269, startPoint y: 126, endPoint x: 159, endPoint y: 109, distance: 111.1
click at [178, 112] on p "✨ Ja viesnīcas [PERSON_NAME] HOTELS apkārtni raksturo kultūrvēsturisks greznums…" at bounding box center [274, 119] width 349 height 28
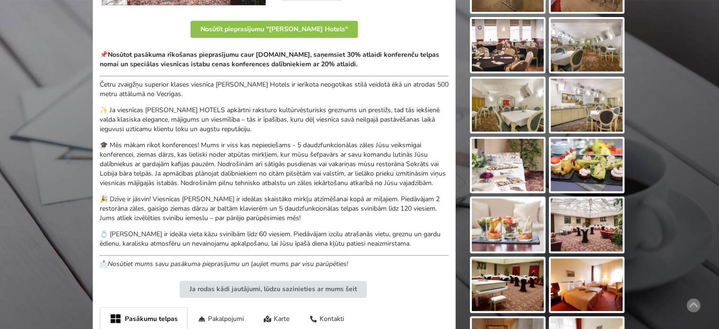
click at [142, 105] on p "✨ Ja viesnīcas [PERSON_NAME] HOTELS apkārtni raksturo kultūrvēsturisks greznums…" at bounding box center [274, 119] width 349 height 28
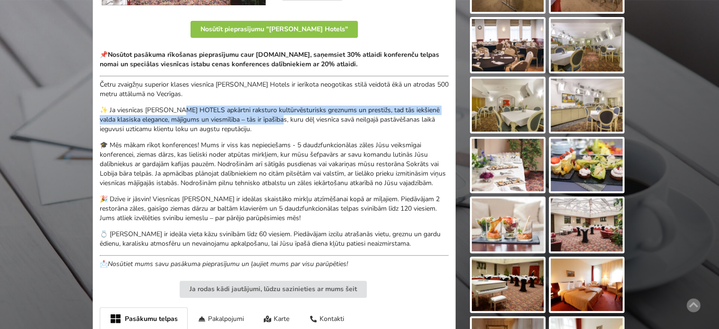
drag, startPoint x: 214, startPoint y: 114, endPoint x: 313, endPoint y: 120, distance: 99.5
click at [300, 118] on p "✨ Ja viesnīcas [PERSON_NAME] HOTELS apkārtni raksturo kultūrvēsturisks greznums…" at bounding box center [274, 119] width 349 height 28
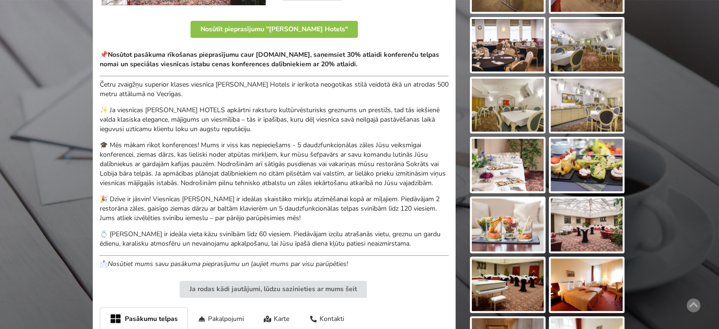
click at [341, 123] on p "✨ Ja viesnīcas [PERSON_NAME] HOTELS apkārtni raksturo kultūrvēsturisks greznums…" at bounding box center [274, 119] width 349 height 28
drag, startPoint x: 290, startPoint y: 130, endPoint x: 159, endPoint y: 118, distance: 131.1
click at [179, 122] on p "✨ Ja viesnīcas [PERSON_NAME] HOTELS apkārtni raksturo kultūrvēsturisks greznums…" at bounding box center [274, 119] width 349 height 28
click at [159, 118] on p "✨ Ja viesnīcas [PERSON_NAME] HOTELS apkārtni raksturo kultūrvēsturisks greznums…" at bounding box center [274, 119] width 349 height 28
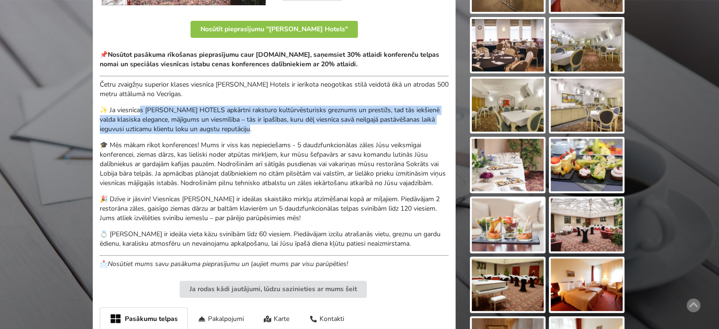
drag, startPoint x: 141, startPoint y: 111, endPoint x: 259, endPoint y: 130, distance: 119.3
click at [252, 129] on p "✨ Ja viesnīcas [PERSON_NAME] HOTELS apkārtni raksturo kultūrvēsturisks greznums…" at bounding box center [274, 119] width 349 height 28
click at [259, 130] on p "✨ Ja viesnīcas [PERSON_NAME] HOTELS apkārtni raksturo kultūrvēsturisks greznums…" at bounding box center [274, 119] width 349 height 28
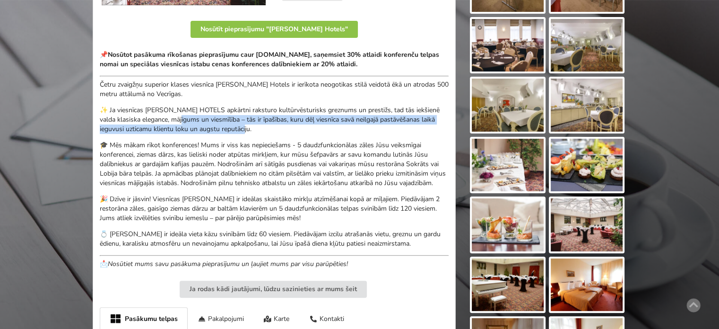
drag, startPoint x: 230, startPoint y: 125, endPoint x: 134, endPoint y: 112, distance: 96.9
click at [135, 112] on p "✨ Ja viesnīcas [PERSON_NAME] HOTELS apkārtni raksturo kultūrvēsturisks greznums…" at bounding box center [274, 119] width 349 height 28
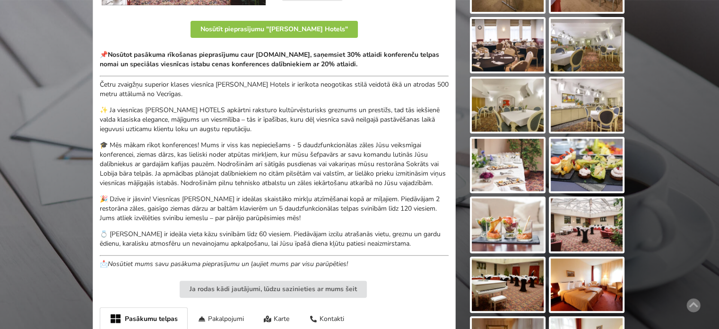
click at [116, 105] on p "✨ Ja viesnīcas [PERSON_NAME] HOTELS apkārtni raksturo kultūrvēsturisks greznums…" at bounding box center [274, 119] width 349 height 28
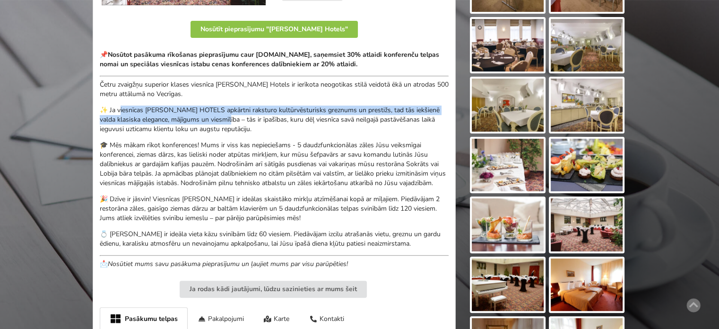
drag, startPoint x: 210, startPoint y: 118, endPoint x: 254, endPoint y: 121, distance: 44.5
click at [243, 120] on p "✨ Ja viesnīcas [PERSON_NAME] HOTELS apkārtni raksturo kultūrvēsturisks greznums…" at bounding box center [274, 119] width 349 height 28
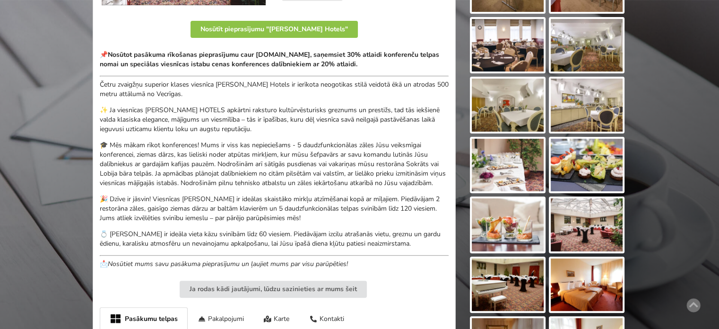
click at [254, 121] on p "✨ Ja viesnīcas [PERSON_NAME] HOTELS apkārtni raksturo kultūrvēsturisks greznums…" at bounding box center [274, 119] width 349 height 28
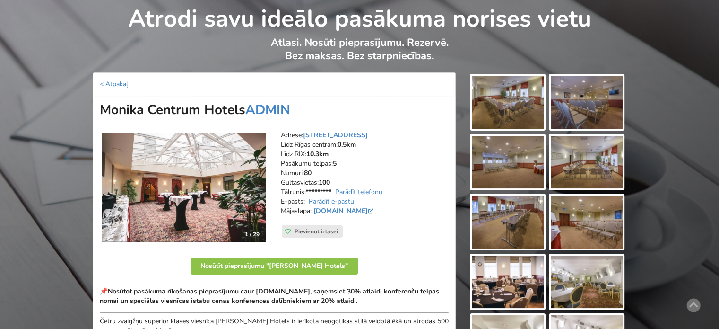
scroll to position [0, 0]
